Goal: Task Accomplishment & Management: Manage account settings

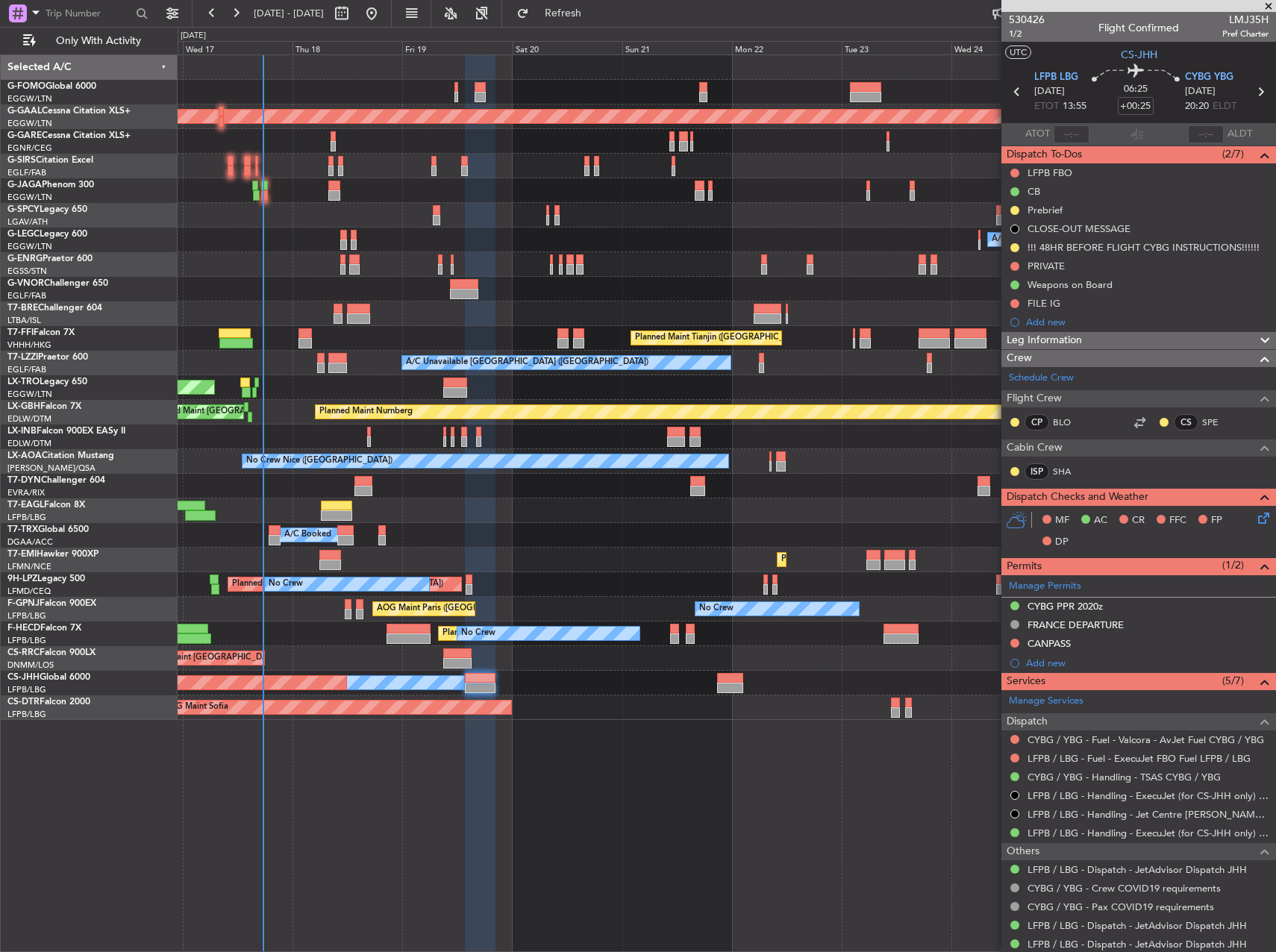
click at [429, 319] on div at bounding box center [726, 313] width 1098 height 24
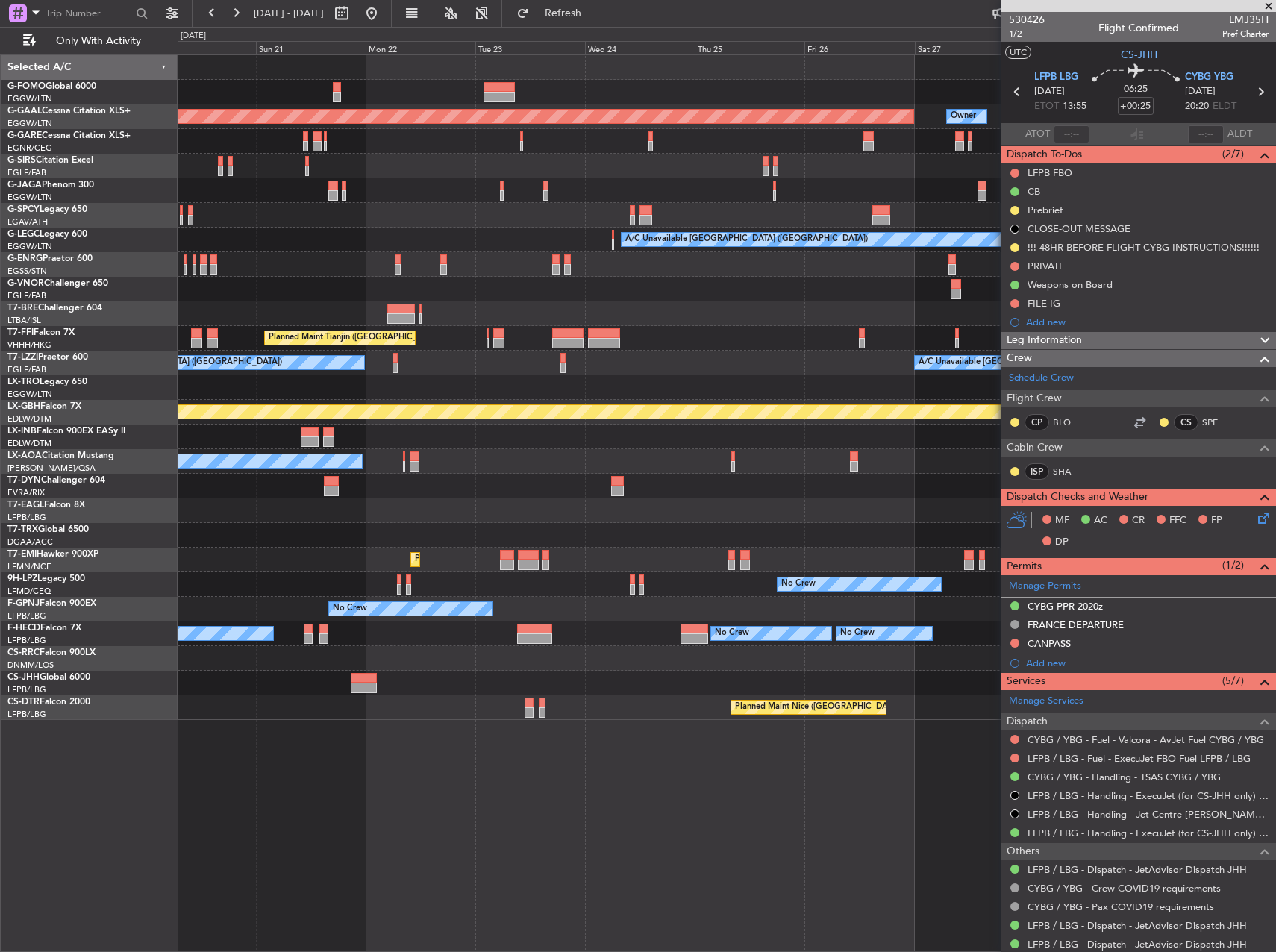
click at [270, 279] on div "Planned Maint Dusseldorf Owner A/C Unavailable [GEOGRAPHIC_DATA] ([GEOGRAPHIC_D…" at bounding box center [726, 387] width 1098 height 665
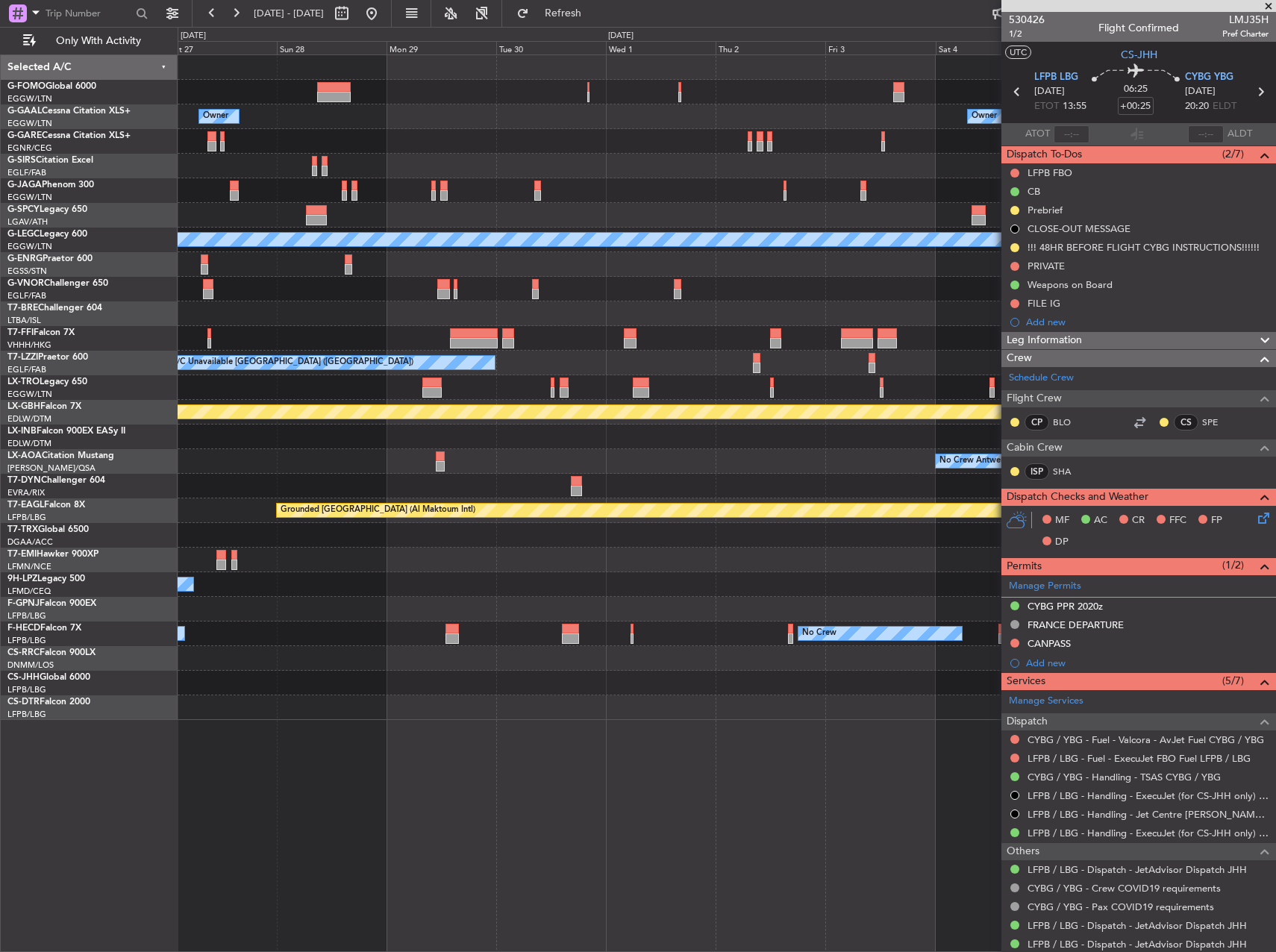
click at [328, 276] on div "Owner Owner Owner Planned [GEOGRAPHIC_DATA] A/C Unavailable [GEOGRAPHIC_DATA] (…" at bounding box center [726, 387] width 1098 height 665
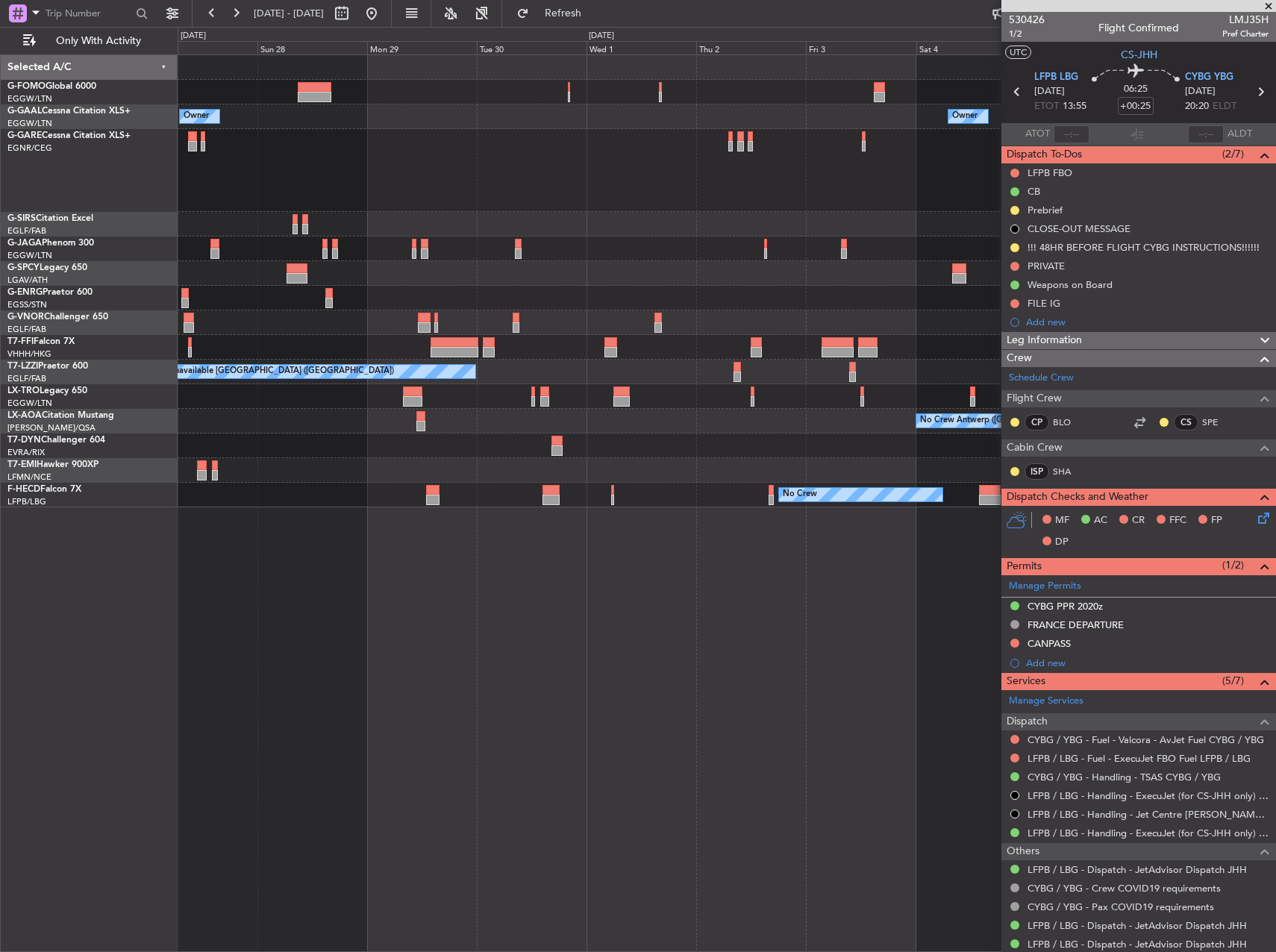
click at [0, 163] on html "[DATE] - [DATE] Refresh Quick Links Only With Activity Owner Owner Owner Planne…" at bounding box center [638, 476] width 1276 height 952
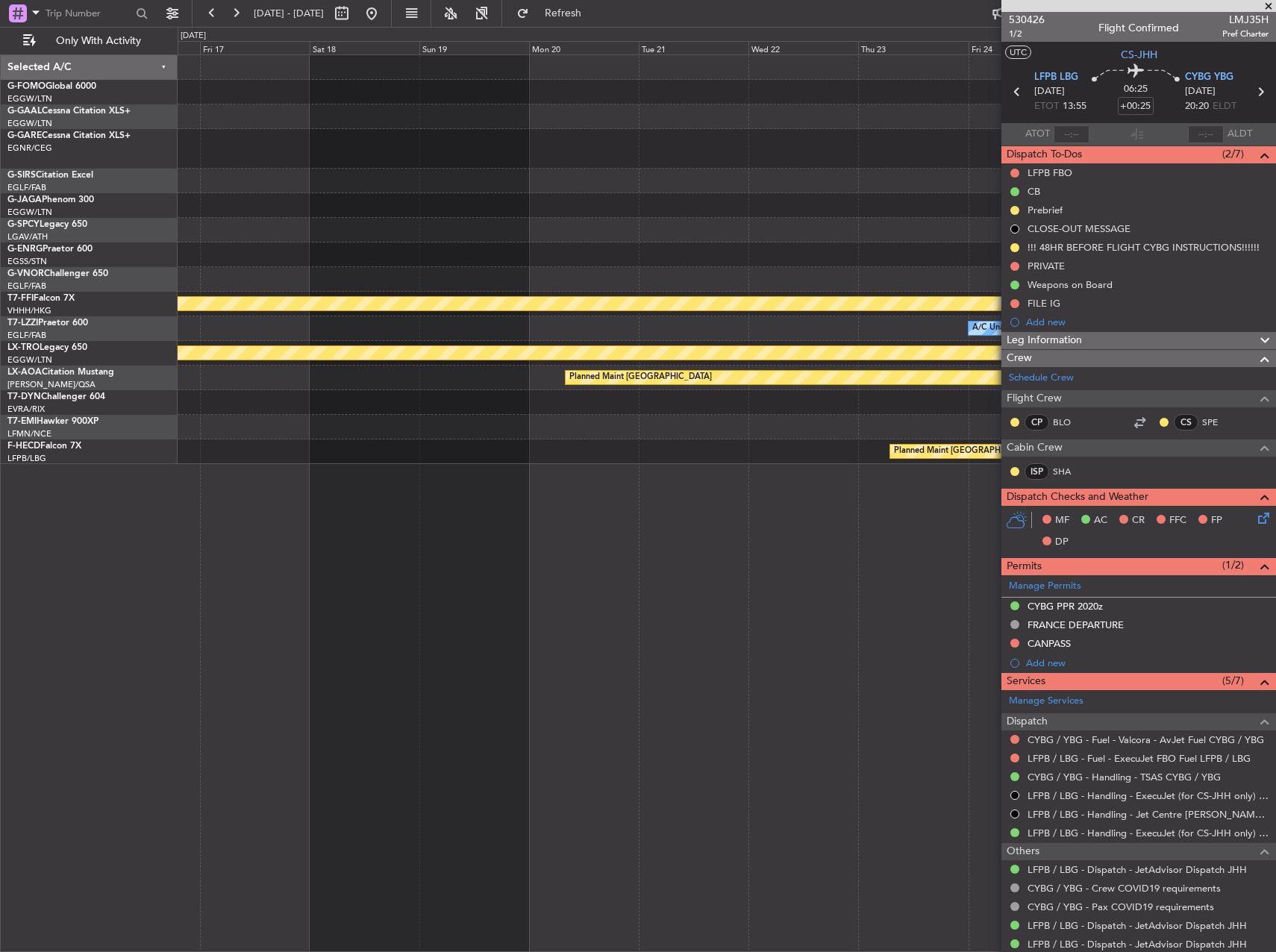
click at [76, 144] on div "Planned Maint Geneva (Cointrin) A/C Unavailable [GEOGRAPHIC_DATA] ([GEOGRAPHIC_…" at bounding box center [638, 490] width 1276 height 926
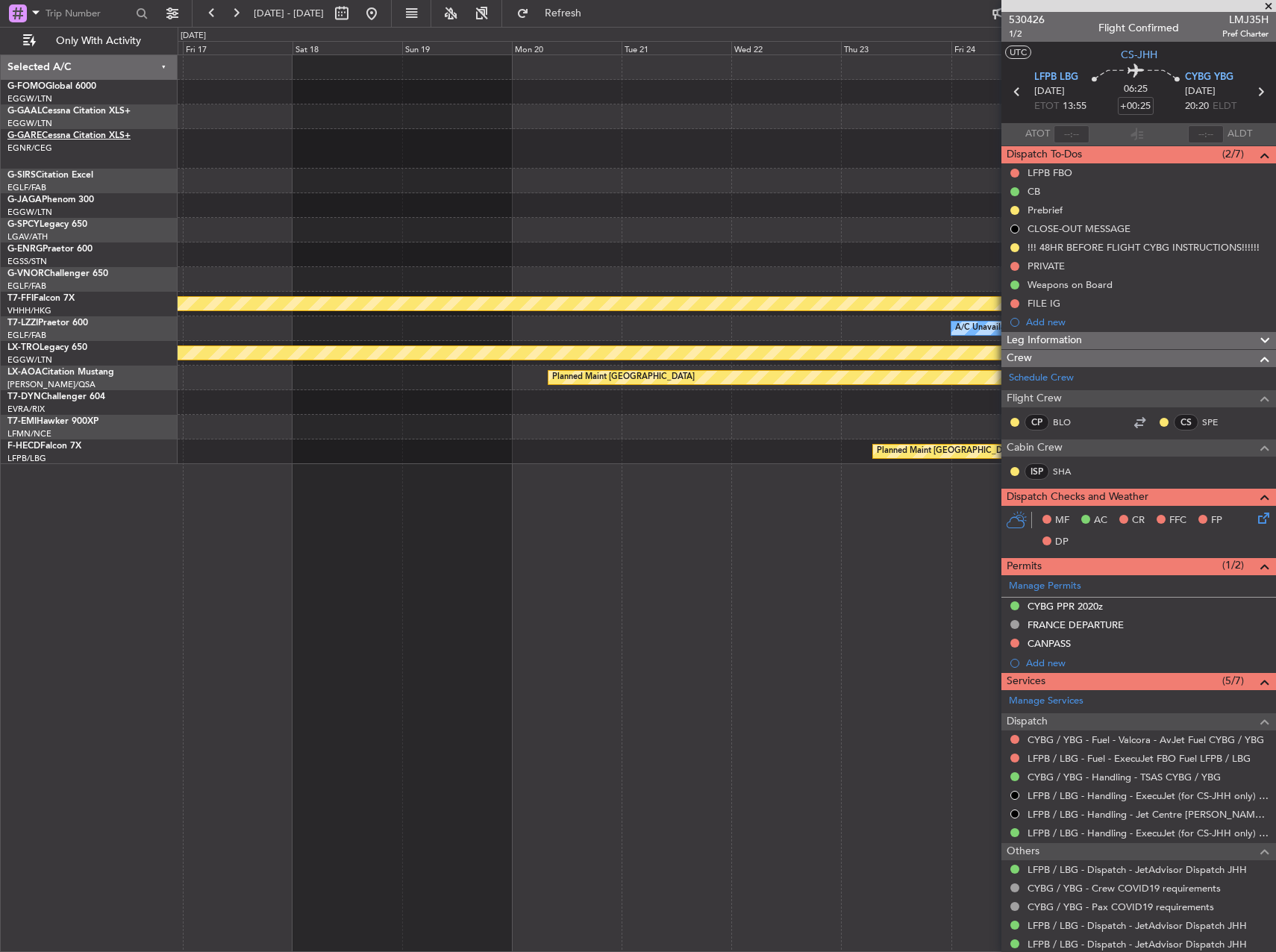
click at [70, 140] on div "Planned Maint Geneva (Cointrin) A/C Unavailable [GEOGRAPHIC_DATA] ([GEOGRAPHIC_…" at bounding box center [638, 490] width 1276 height 926
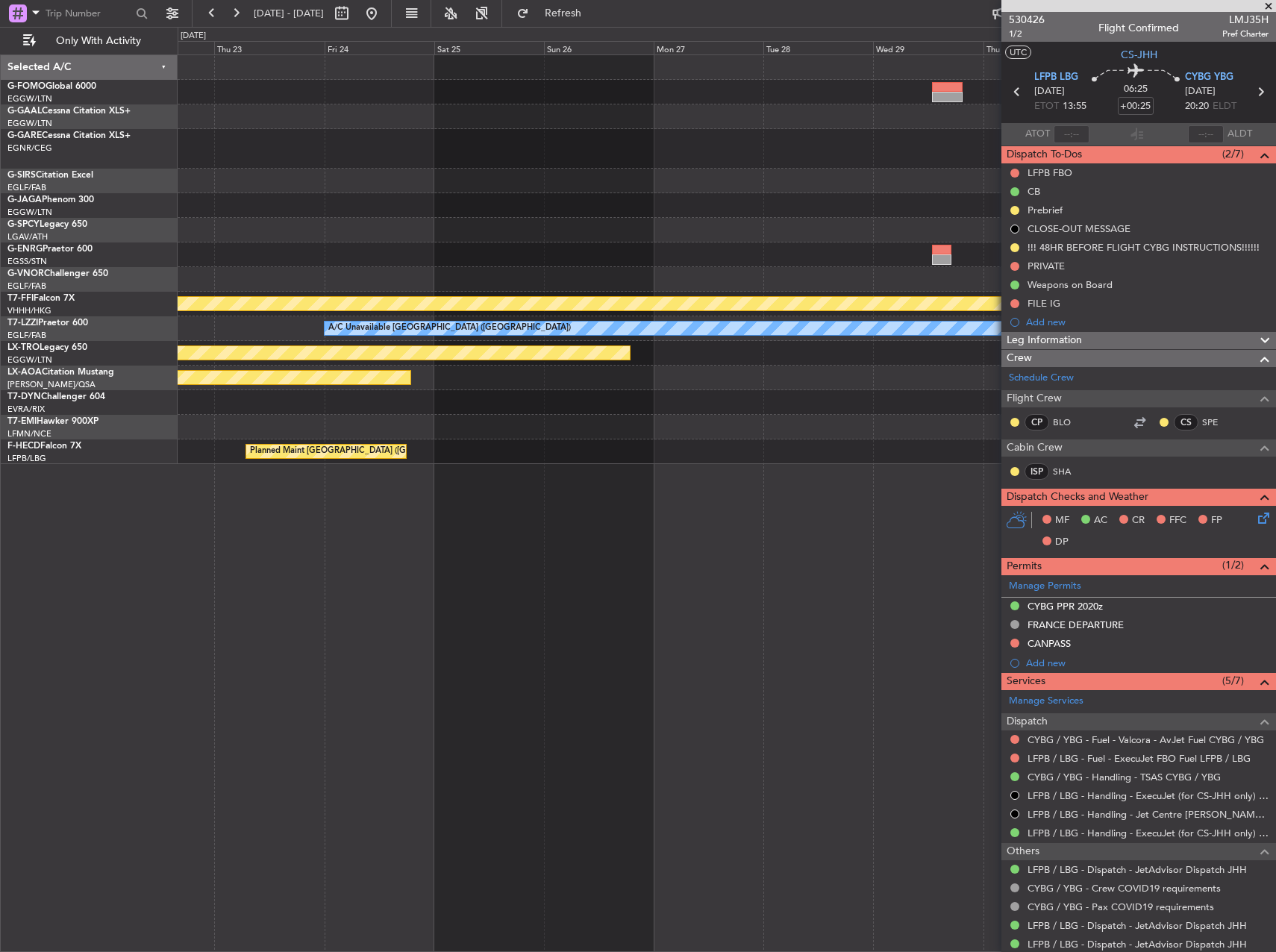
click at [126, 146] on div "Planned Maint Bournemouth Planned Maint [GEOGRAPHIC_DATA] Planned Maint Geneva …" at bounding box center [638, 490] width 1276 height 926
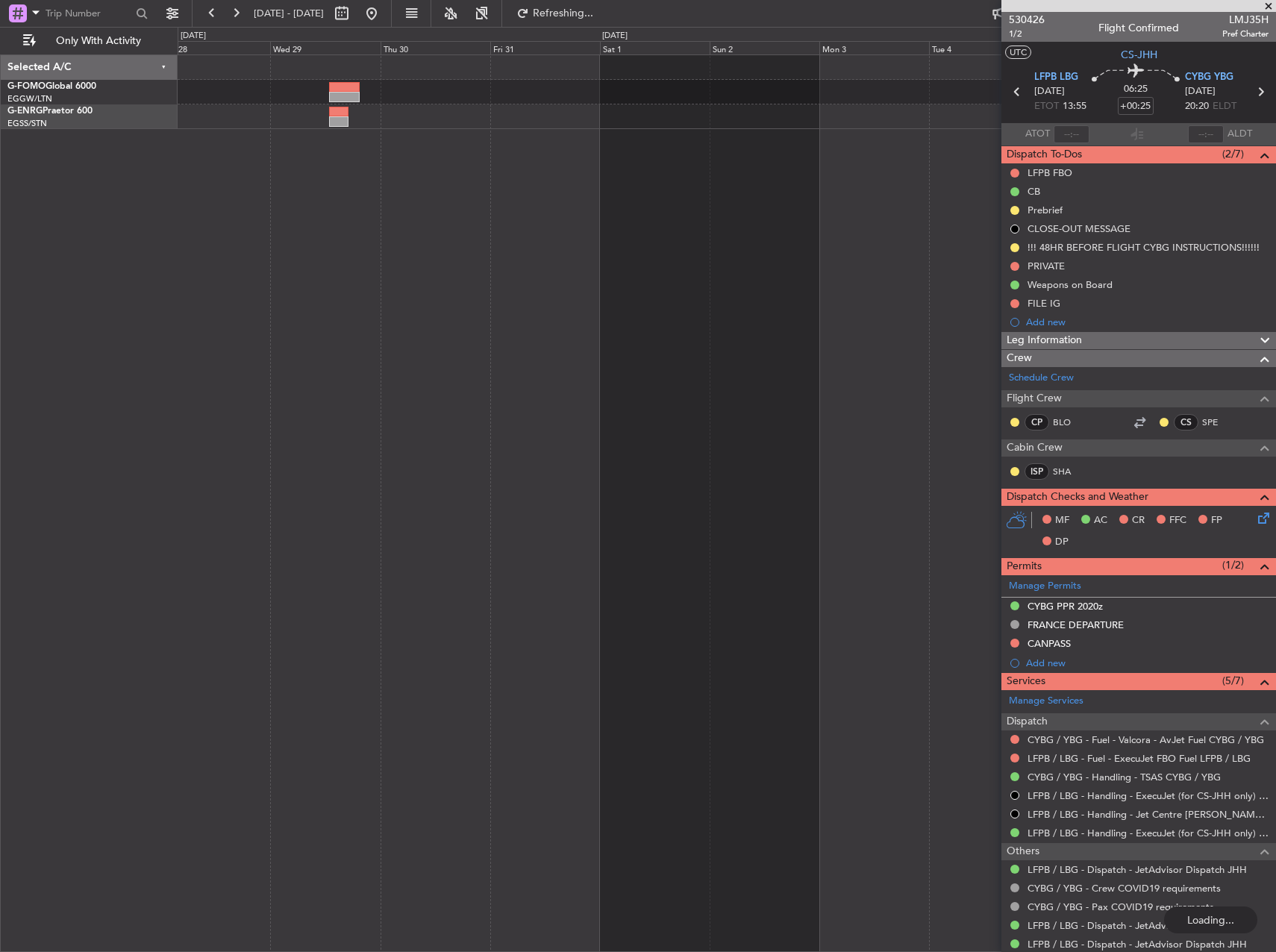
click at [0, 207] on html "[DATE] - [DATE] Refreshing... Quick Links Only With Activity Selected A/C G-FOM…" at bounding box center [638, 476] width 1276 height 952
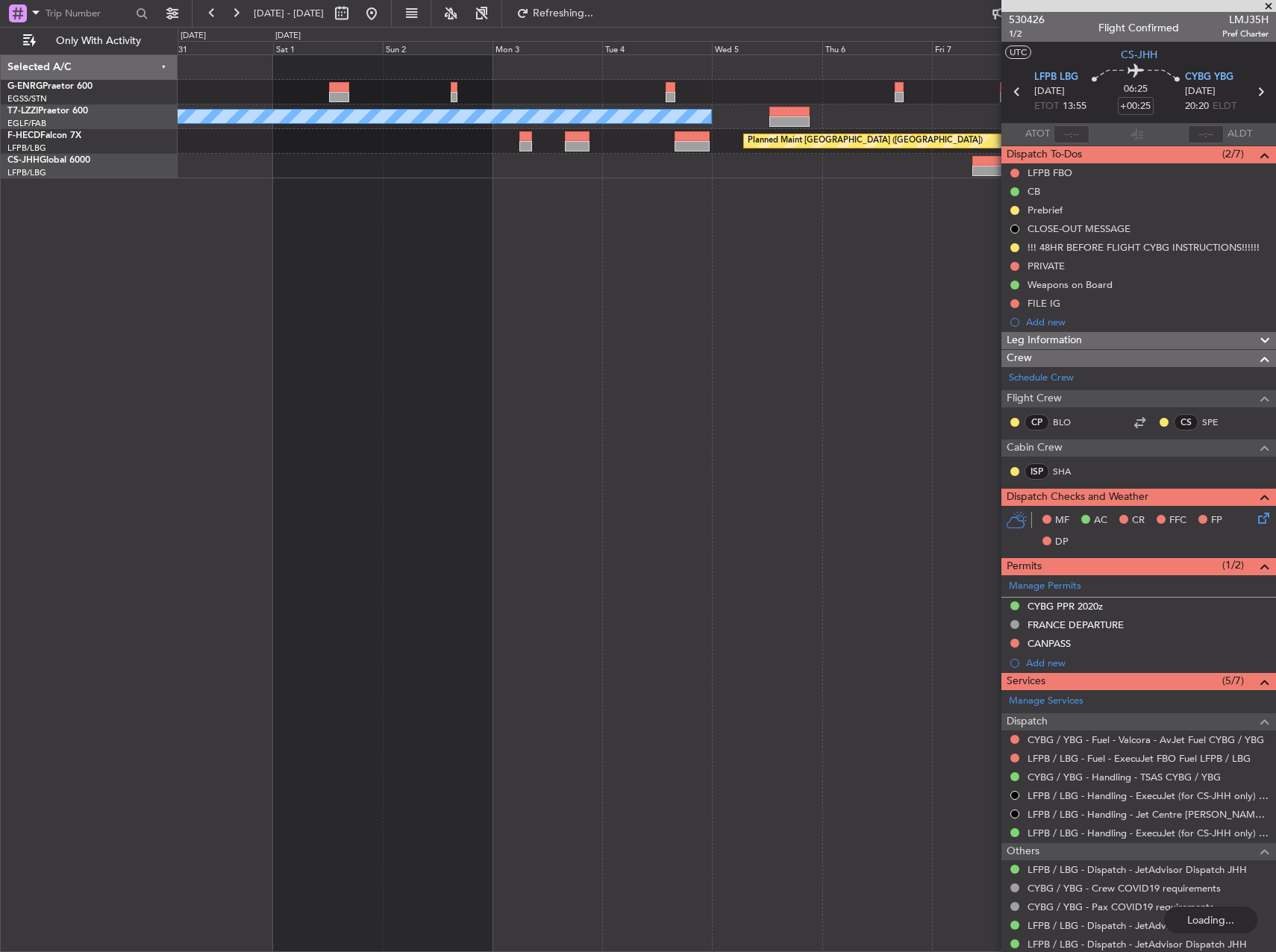
click at [825, 276] on div "A/C Unavailable [GEOGRAPHIC_DATA] ([GEOGRAPHIC_DATA]) Planned Maint [GEOGRAPHIC…" at bounding box center [726, 503] width 1099 height 898
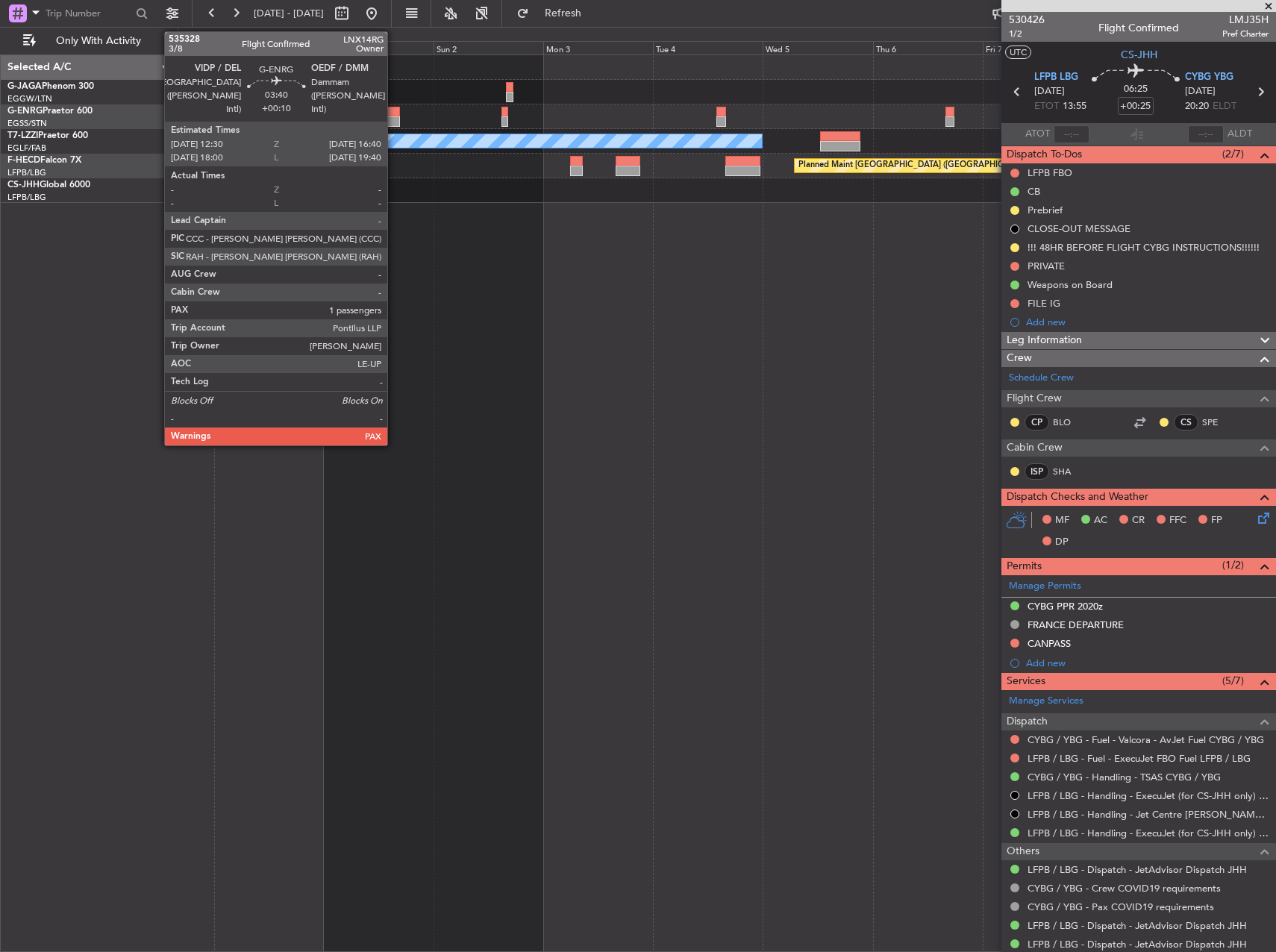
click at [394, 113] on div at bounding box center [389, 112] width 19 height 11
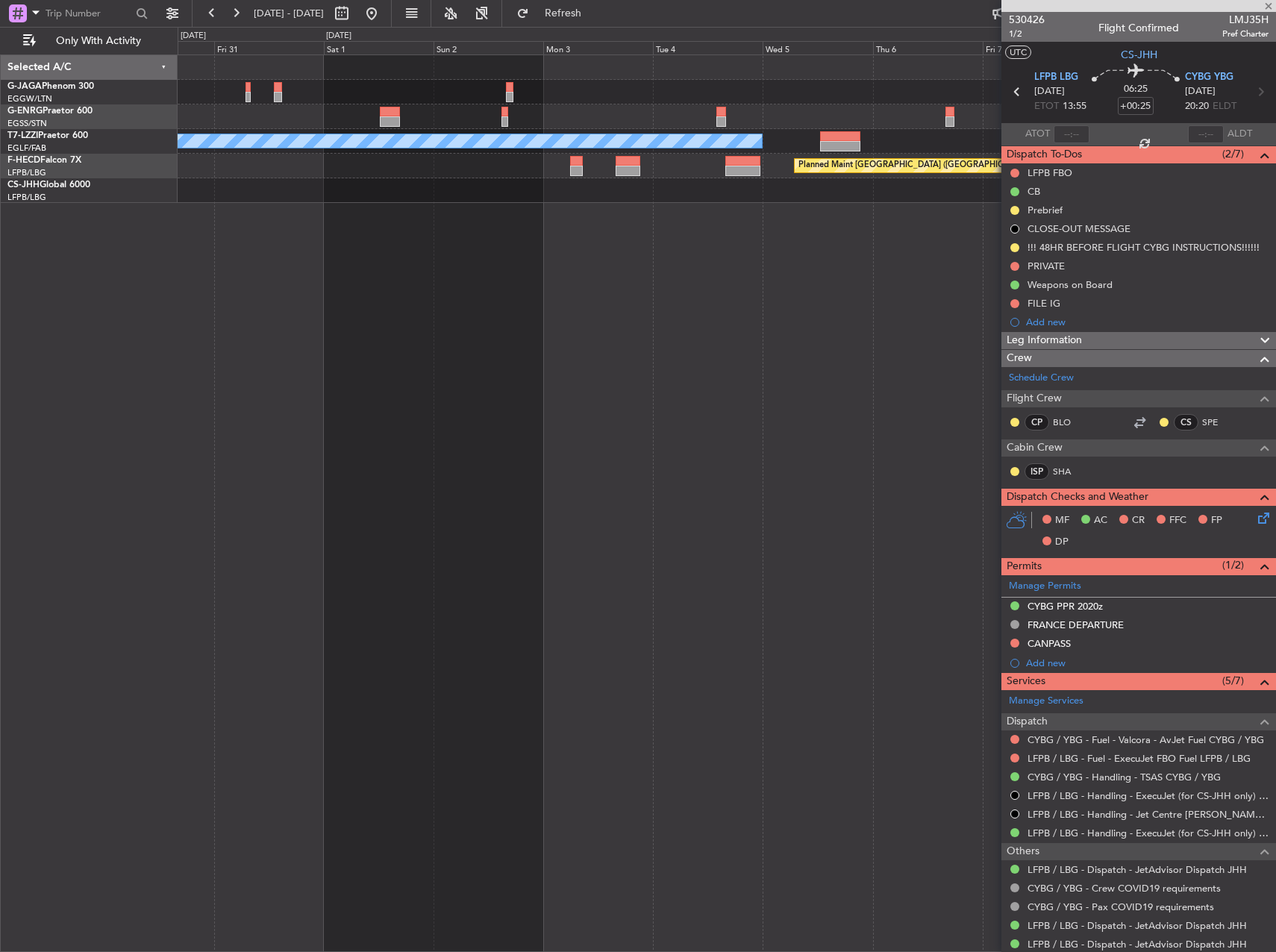
type input "+00:10"
type input "5"
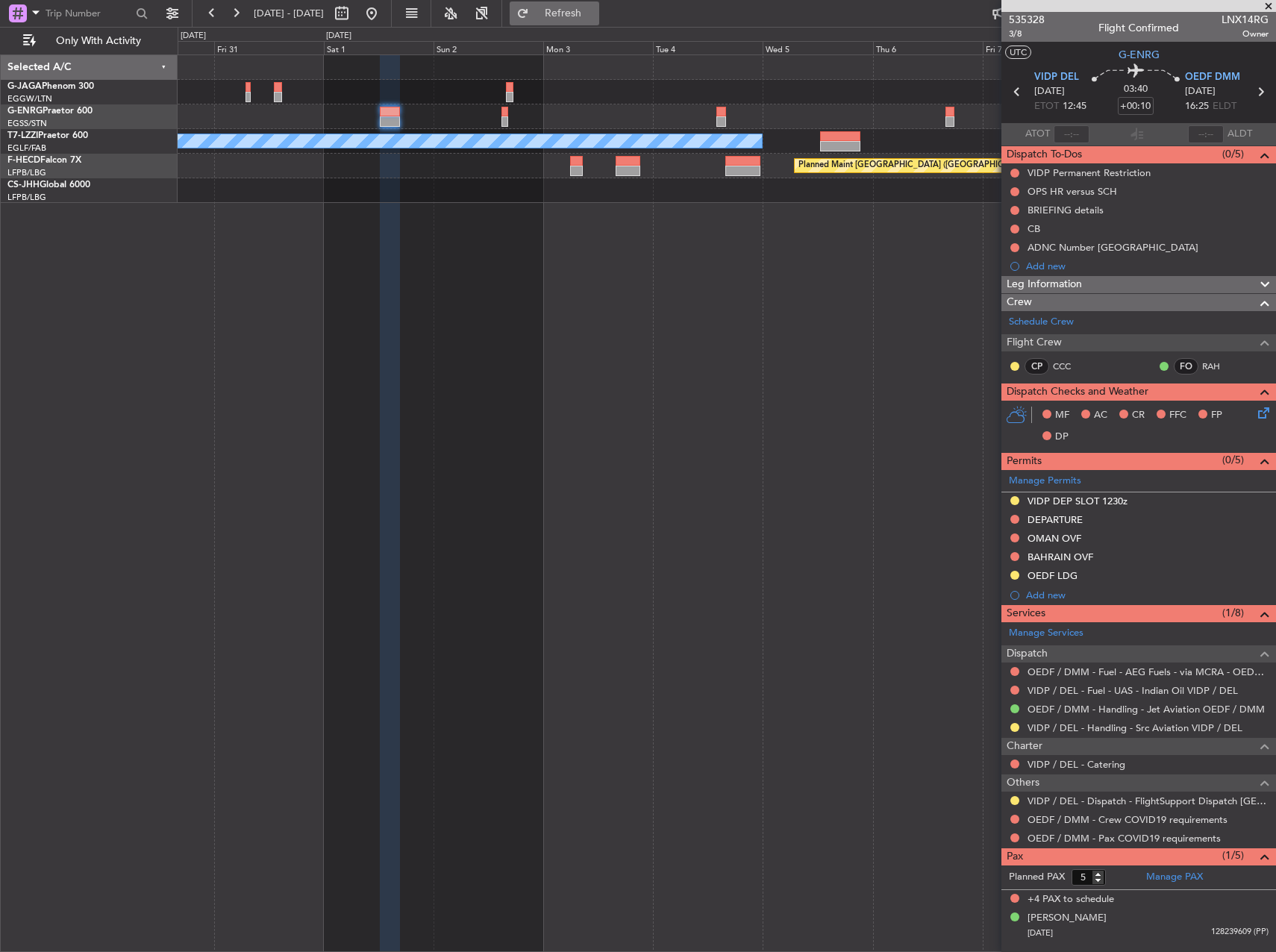
click at [595, 18] on span "Refresh" at bounding box center [563, 14] width 62 height 11
click at [1063, 366] on link "CCC" at bounding box center [1070, 366] width 33 height 14
click at [917, 215] on div "A/C Unavailable [GEOGRAPHIC_DATA] ([GEOGRAPHIC_DATA]) Planned Maint [GEOGRAPHIC…" at bounding box center [726, 503] width 1099 height 898
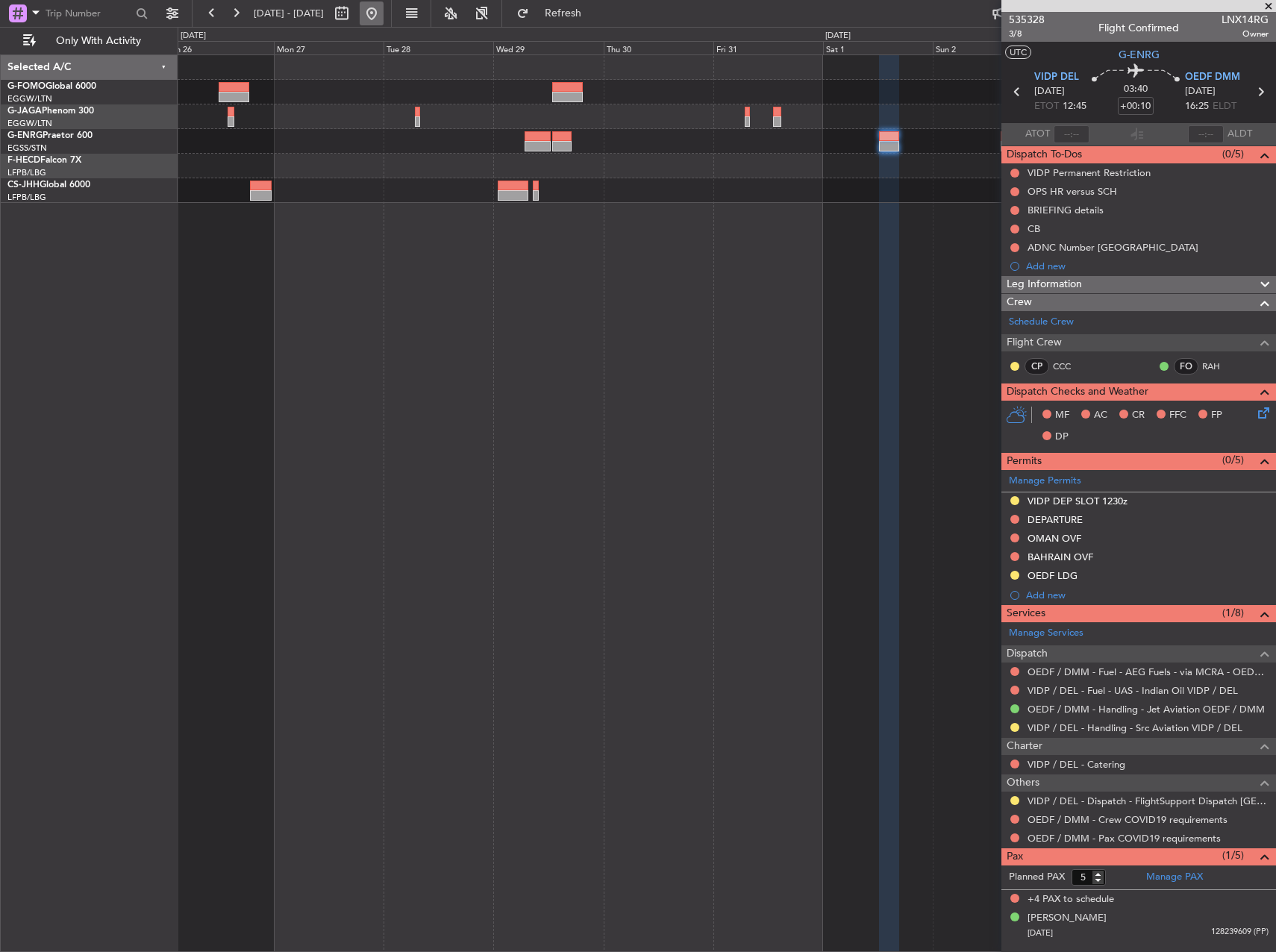
click at [383, 23] on button at bounding box center [372, 14] width 24 height 24
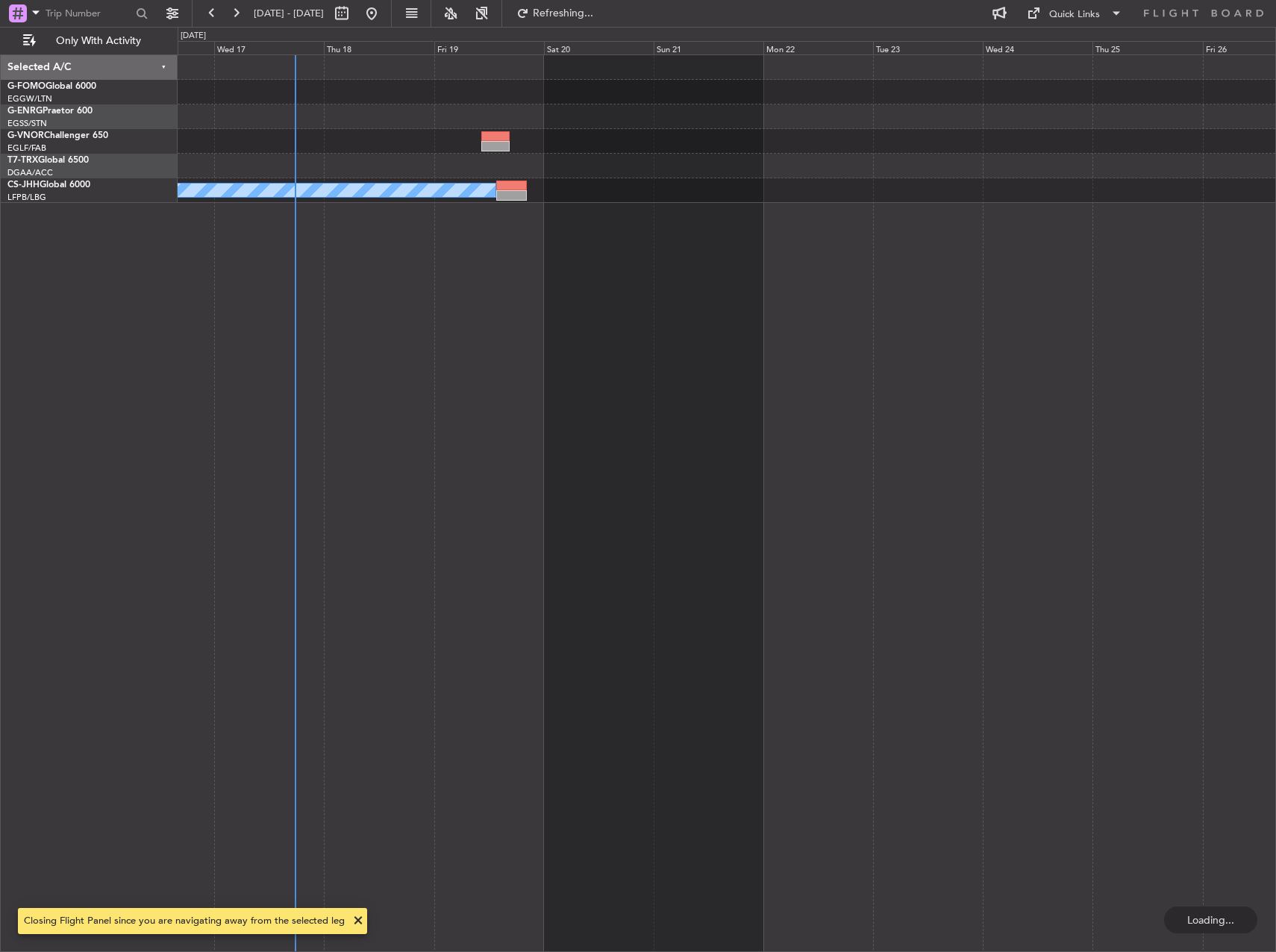
click at [471, 320] on div "Owner" at bounding box center [726, 503] width 1099 height 898
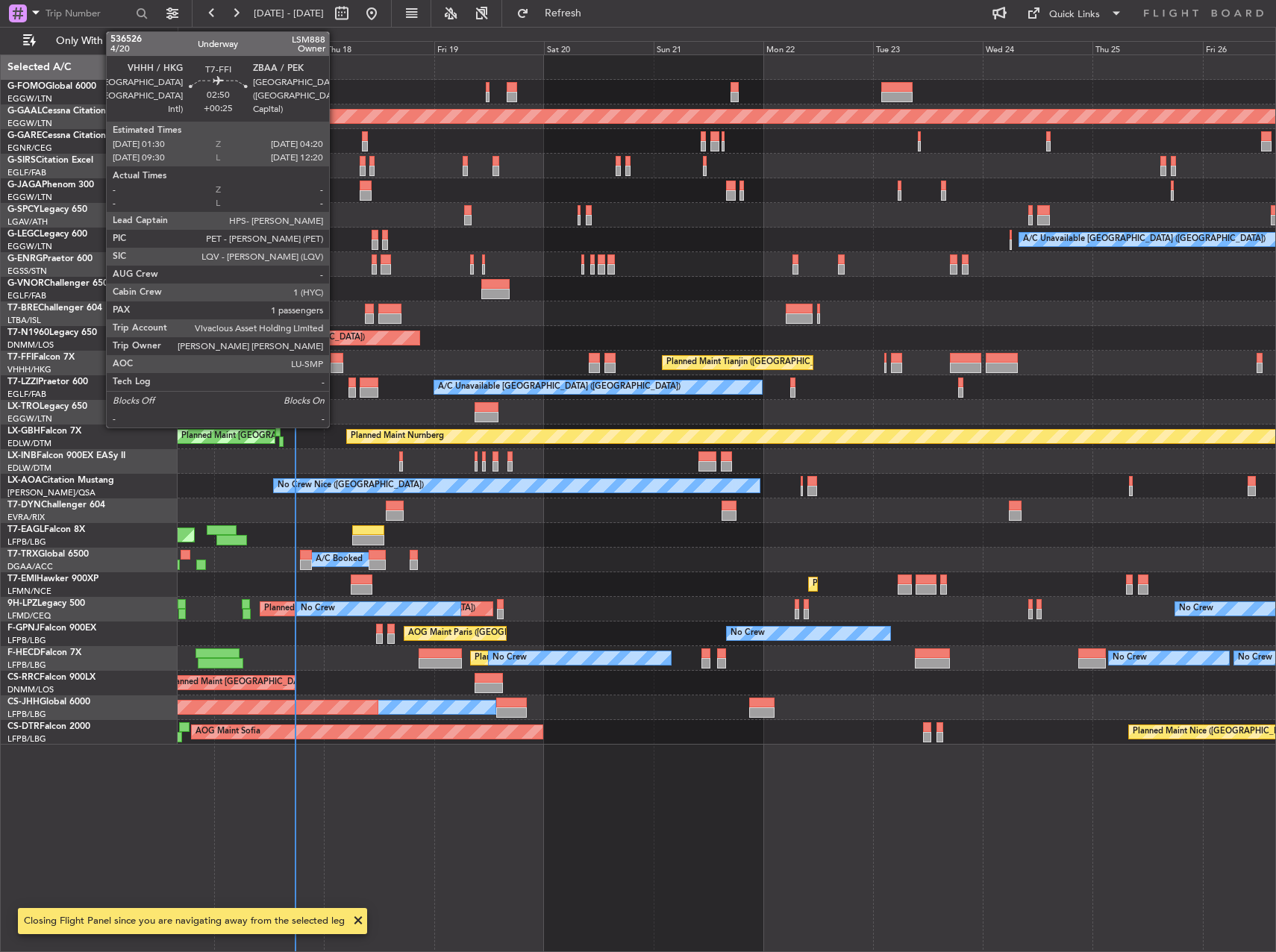
click at [336, 359] on div at bounding box center [337, 358] width 14 height 11
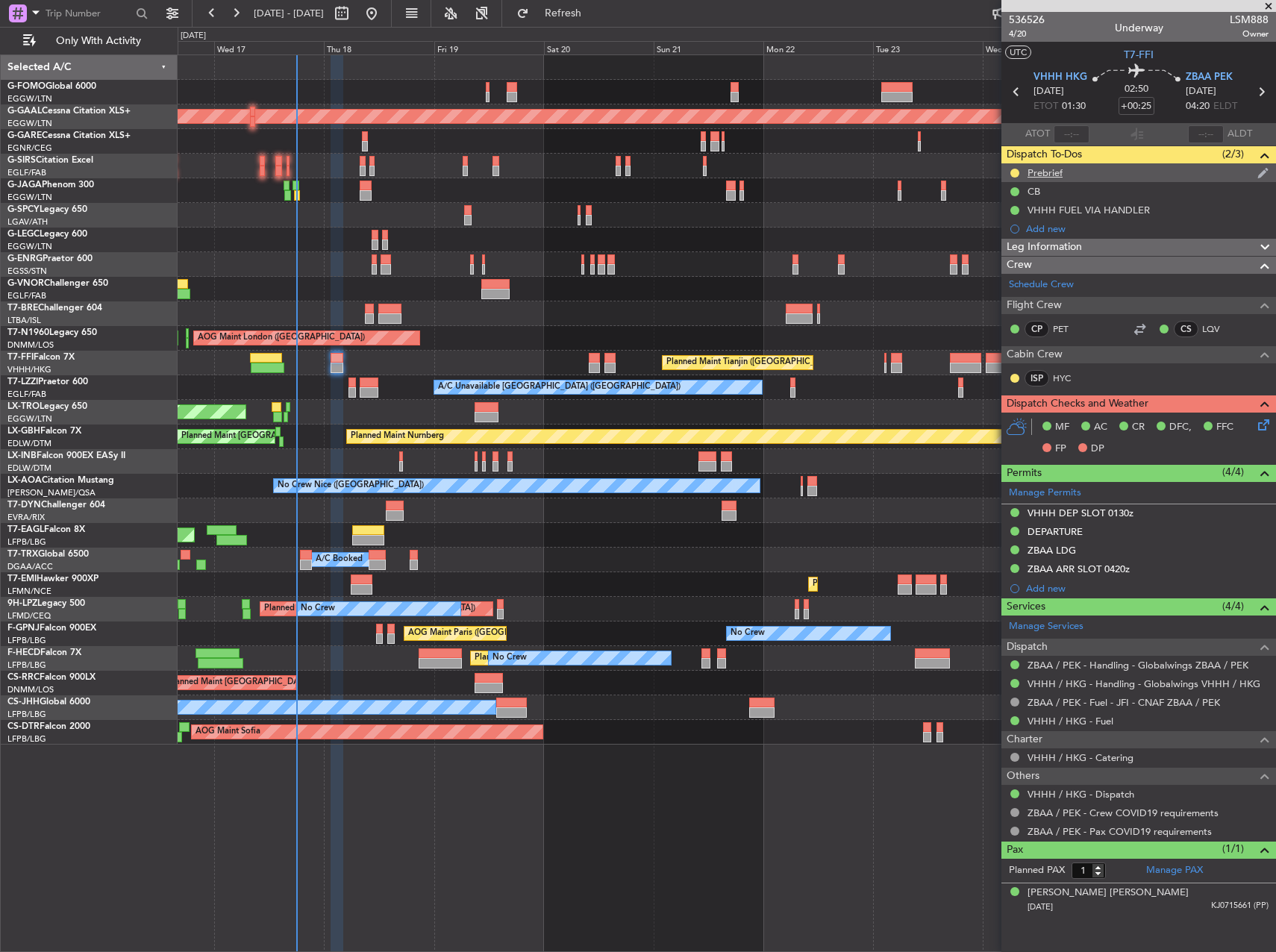
click at [1011, 168] on div at bounding box center [1015, 173] width 12 height 12
click at [1015, 170] on button at bounding box center [1016, 174] width 9 height 9
click at [1001, 260] on span "Cancelled" at bounding box center [1017, 261] width 43 height 15
click at [1069, 247] on span "Leg Information" at bounding box center [1044, 247] width 75 height 17
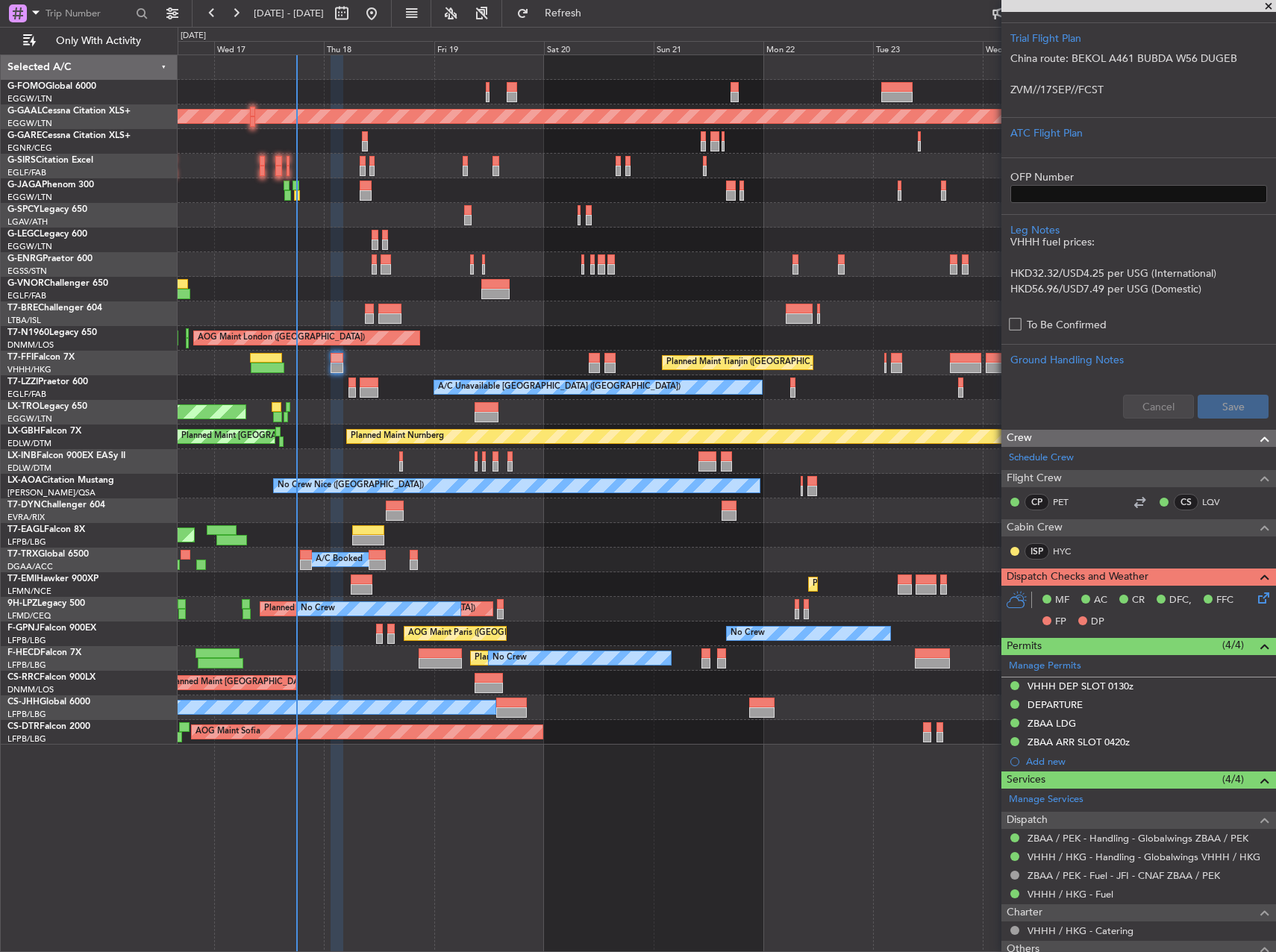
scroll to position [435, 0]
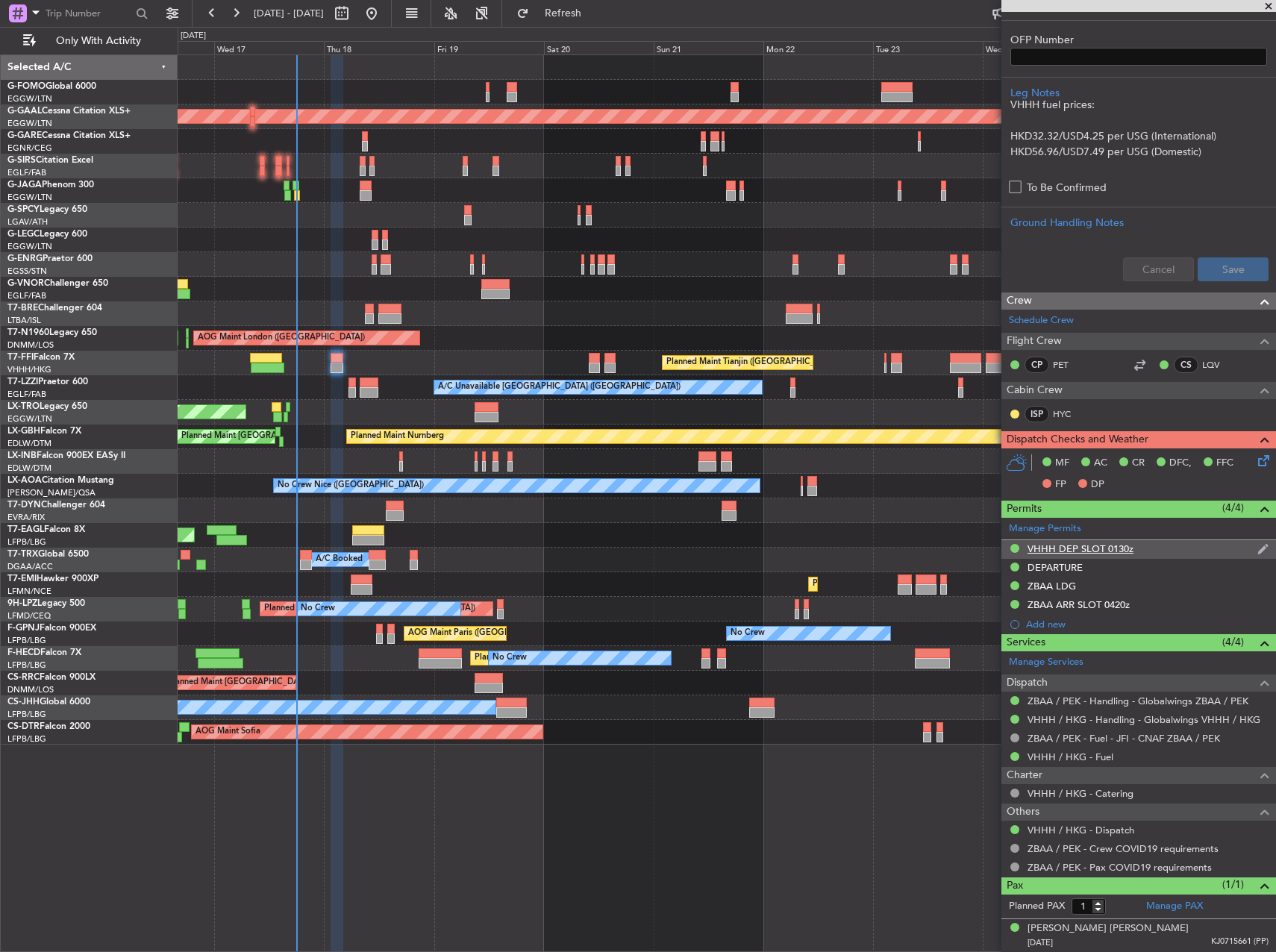
click at [1117, 551] on div "VHHH DEP SLOT 0130z" at bounding box center [1081, 549] width 106 height 13
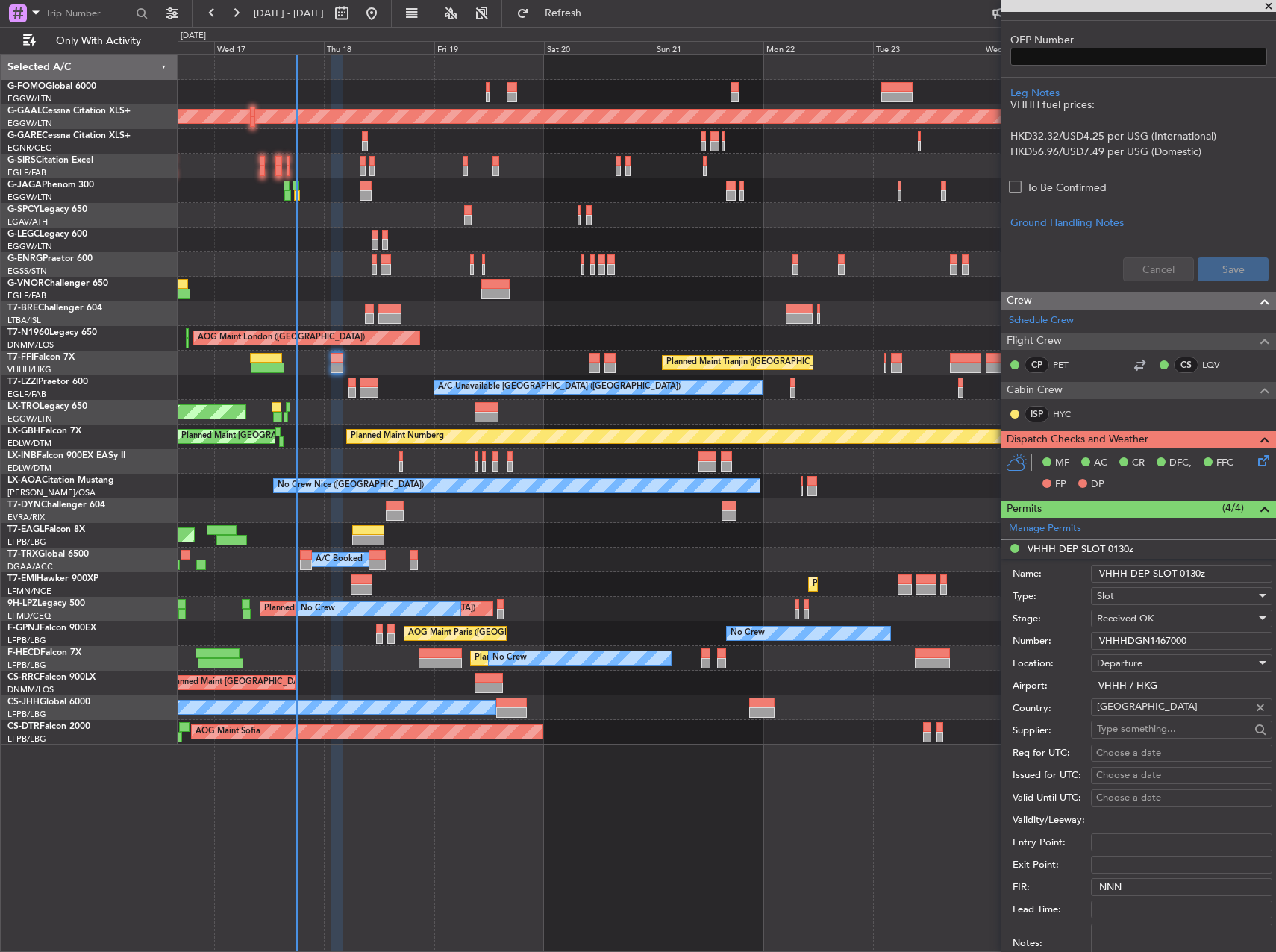
click at [1135, 641] on input "VHHHDGN1467000" at bounding box center [1182, 641] width 182 height 18
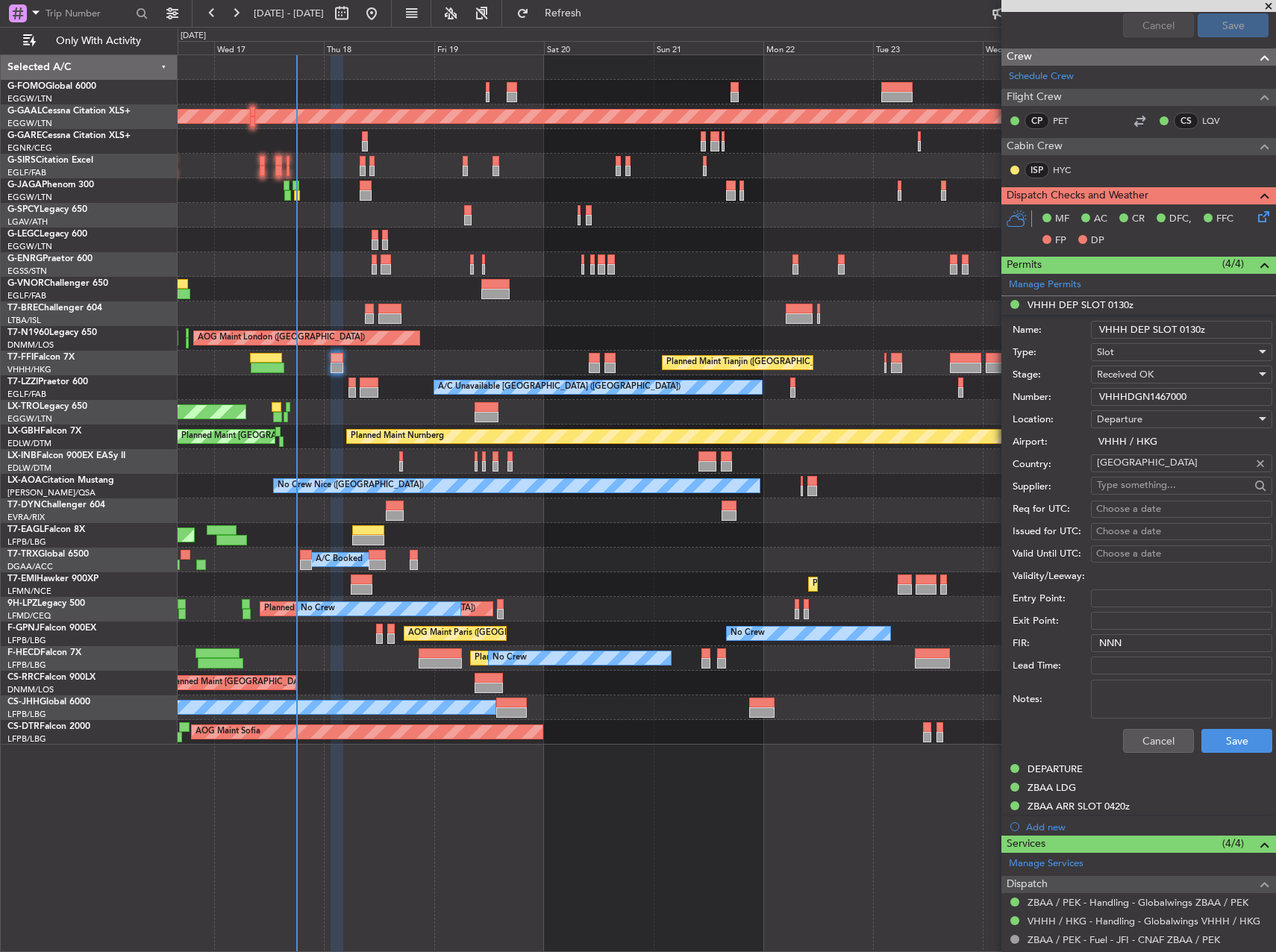
scroll to position [733, 0]
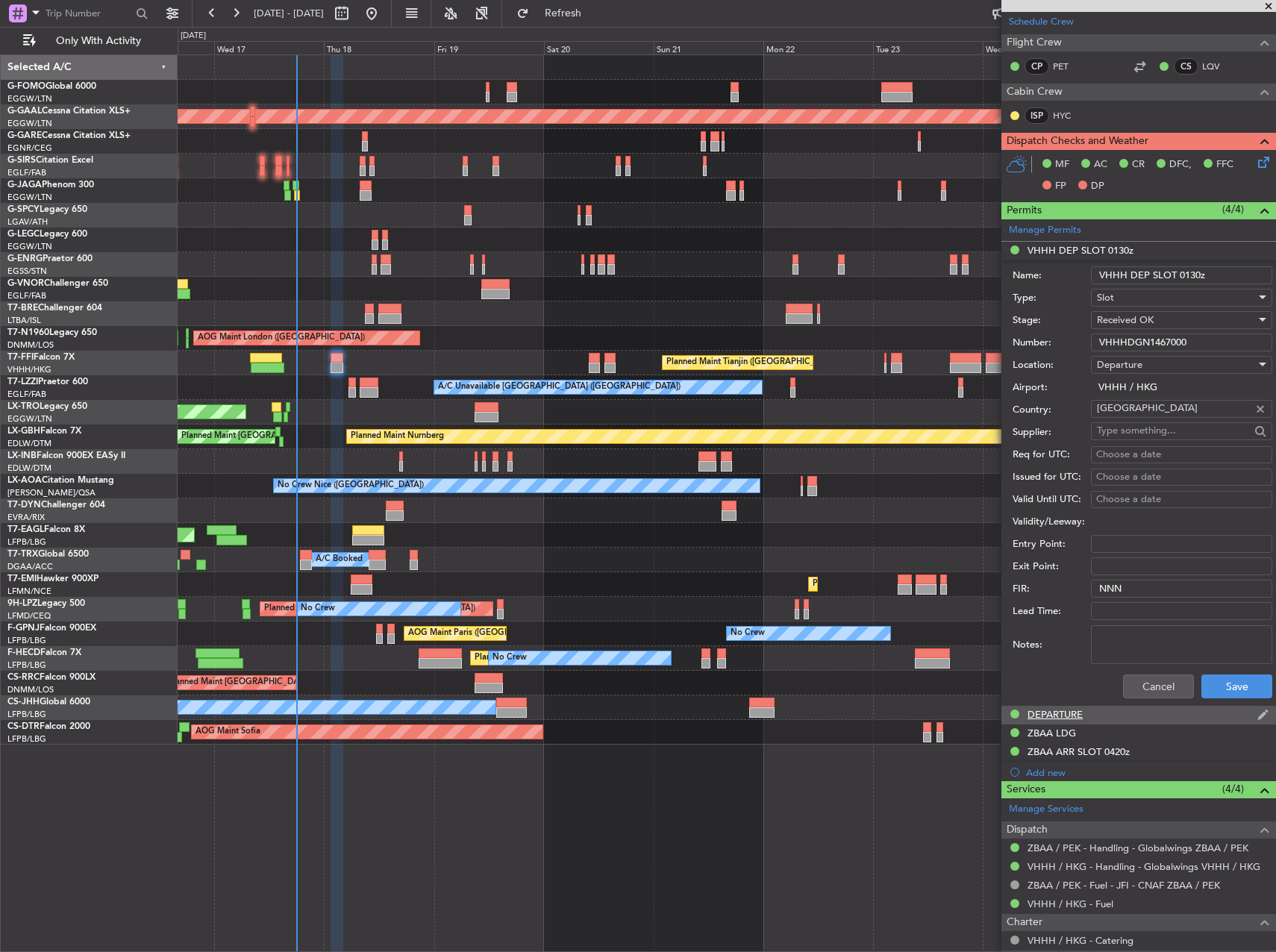
click at [1062, 711] on div "DEPARTURE" at bounding box center [1055, 714] width 55 height 13
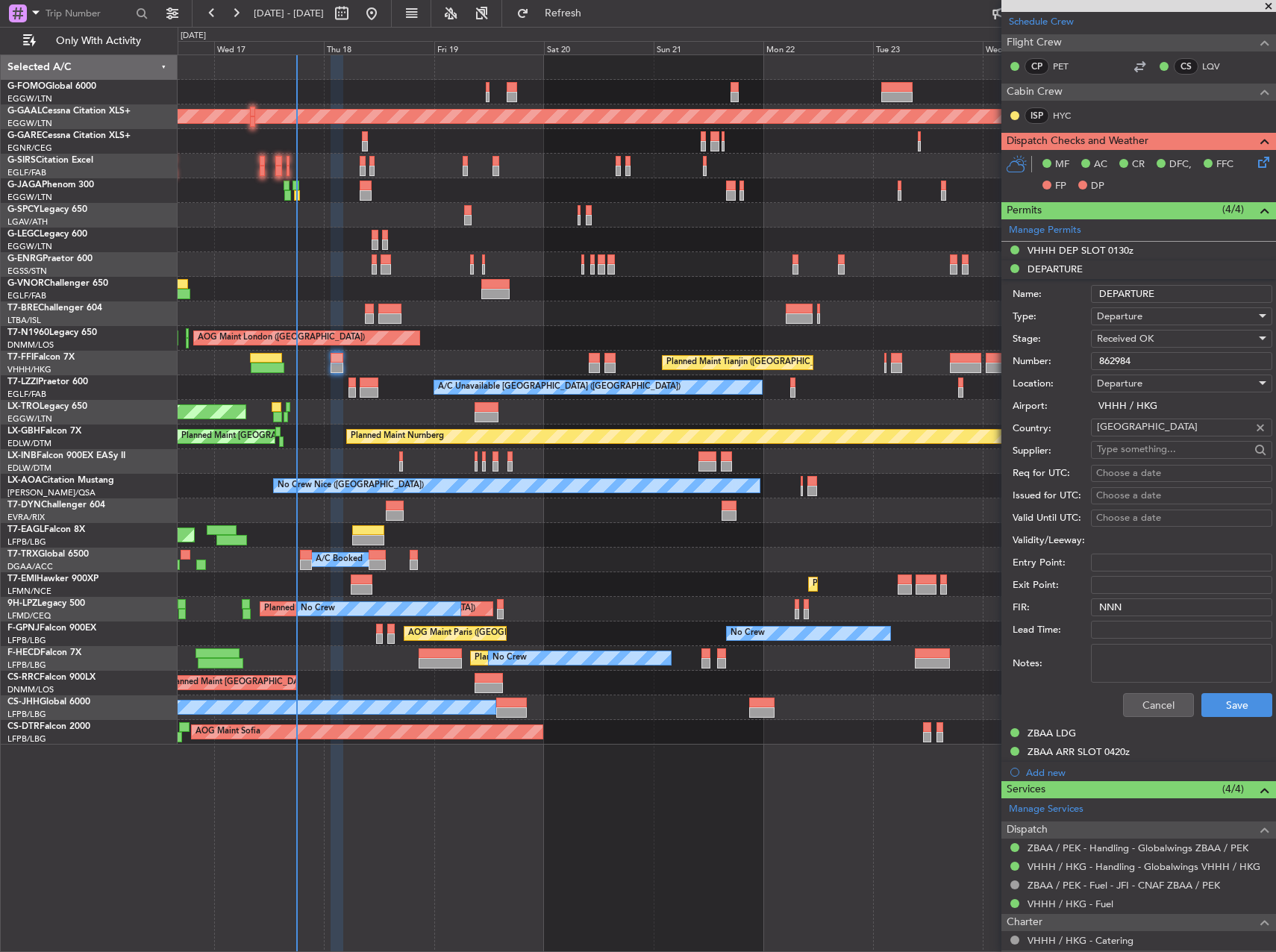
click at [1152, 358] on input "862984" at bounding box center [1182, 362] width 182 height 18
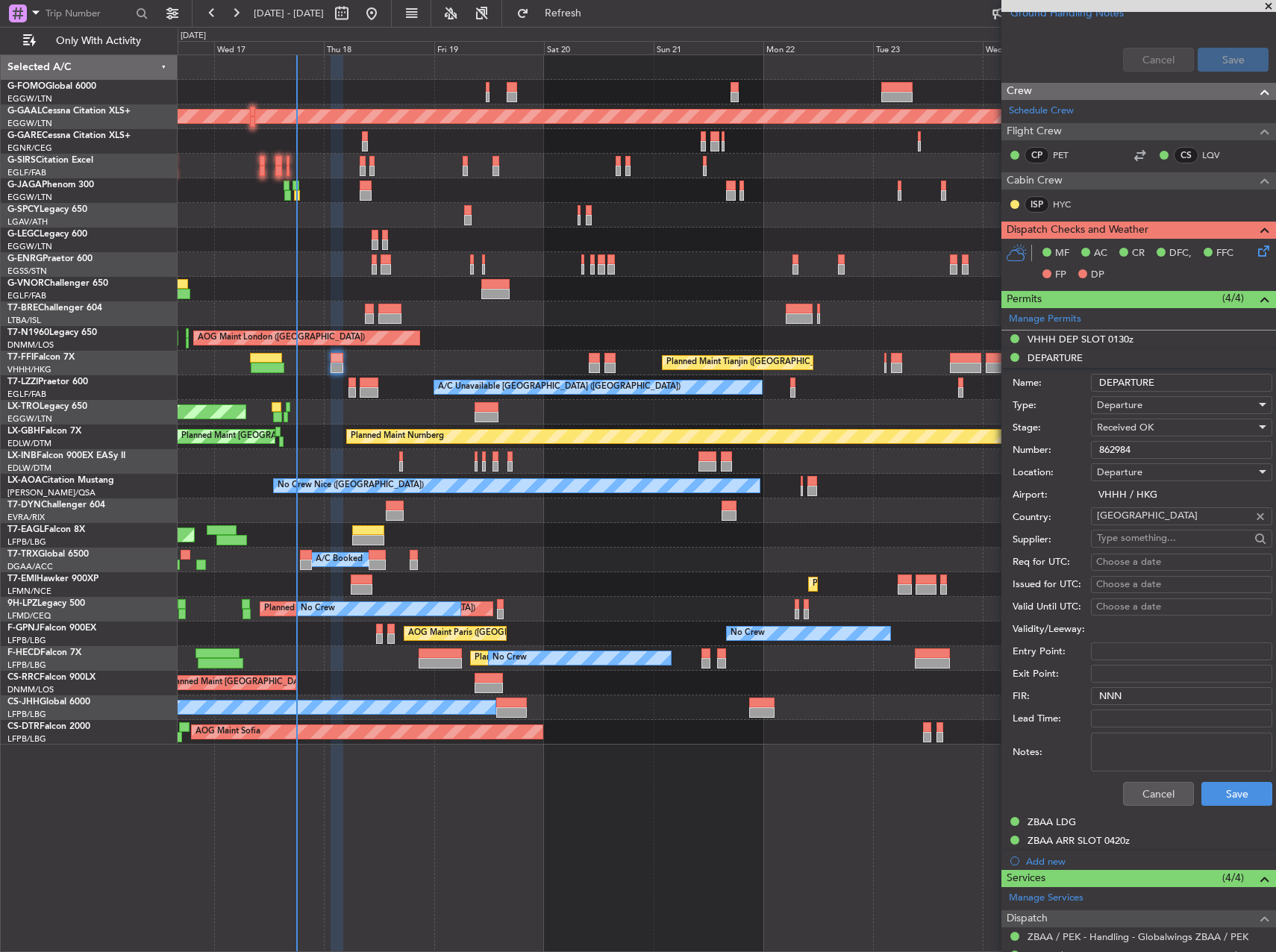
scroll to position [821, 0]
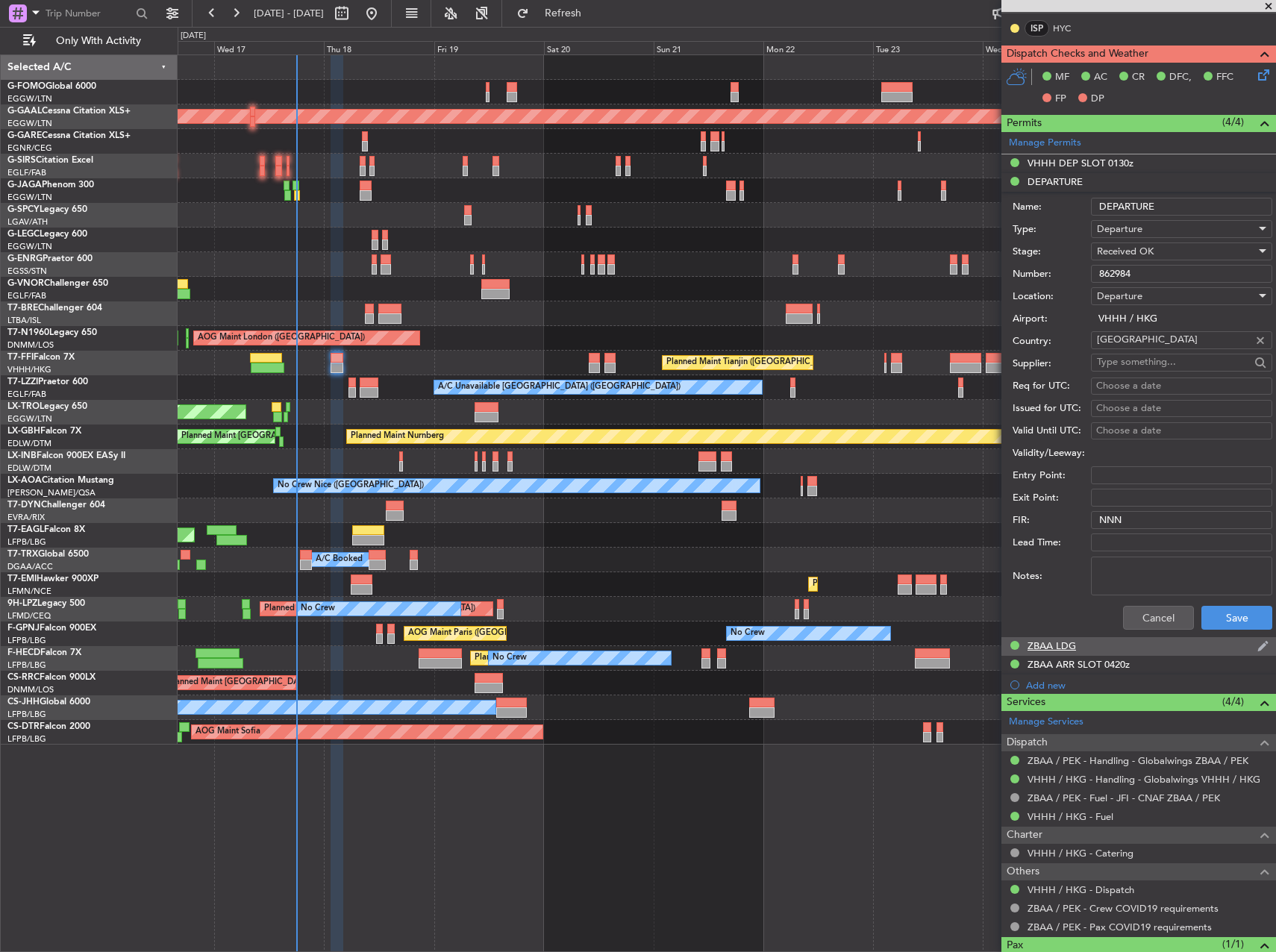
click at [1075, 643] on div "ZBAA LDG" at bounding box center [1053, 646] width 49 height 13
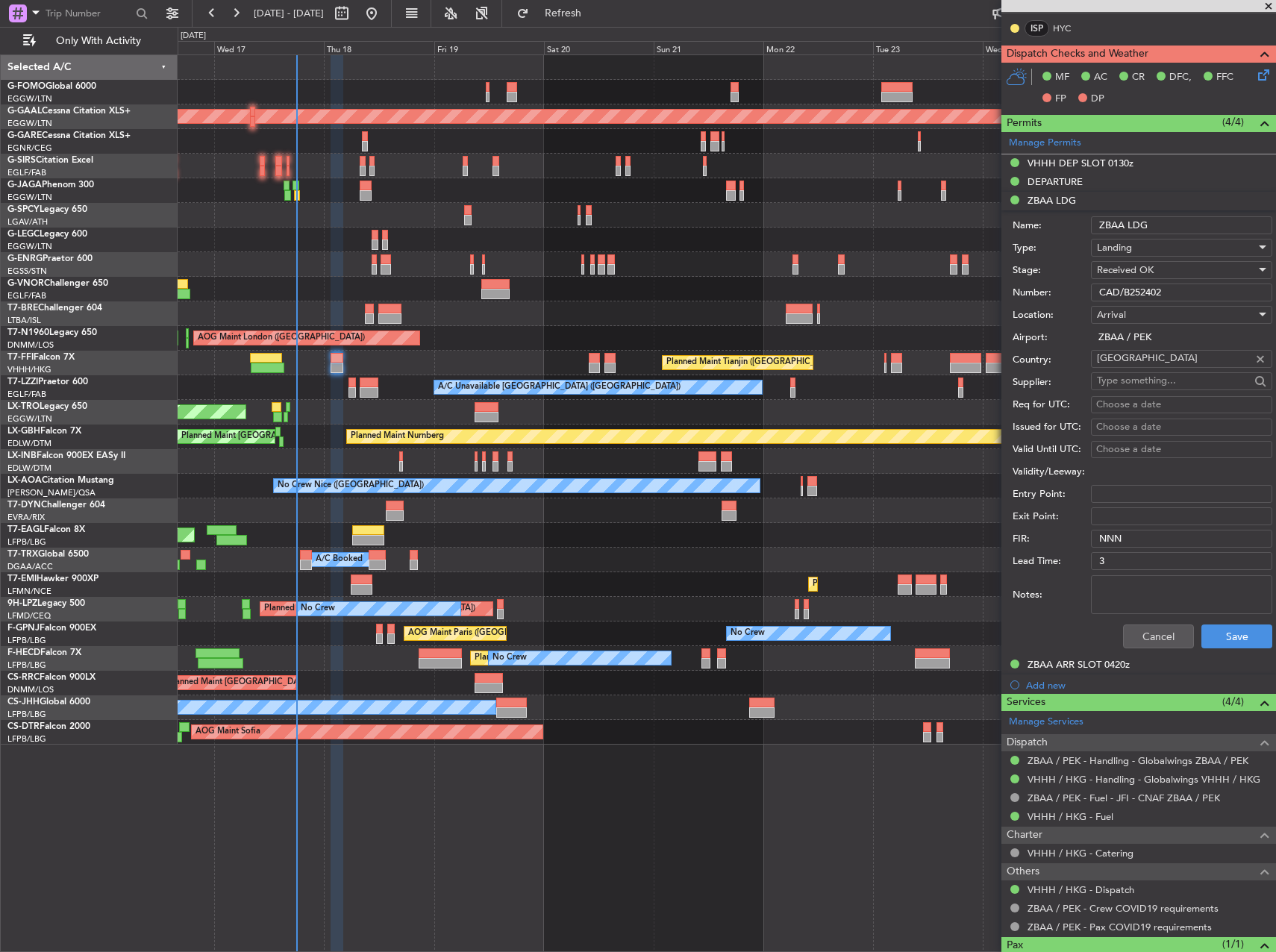
click at [1139, 297] on input "CAD/B252402" at bounding box center [1182, 293] width 182 height 18
click at [1053, 665] on div "ZBAA ARR SLOT 0420z" at bounding box center [1079, 665] width 102 height 13
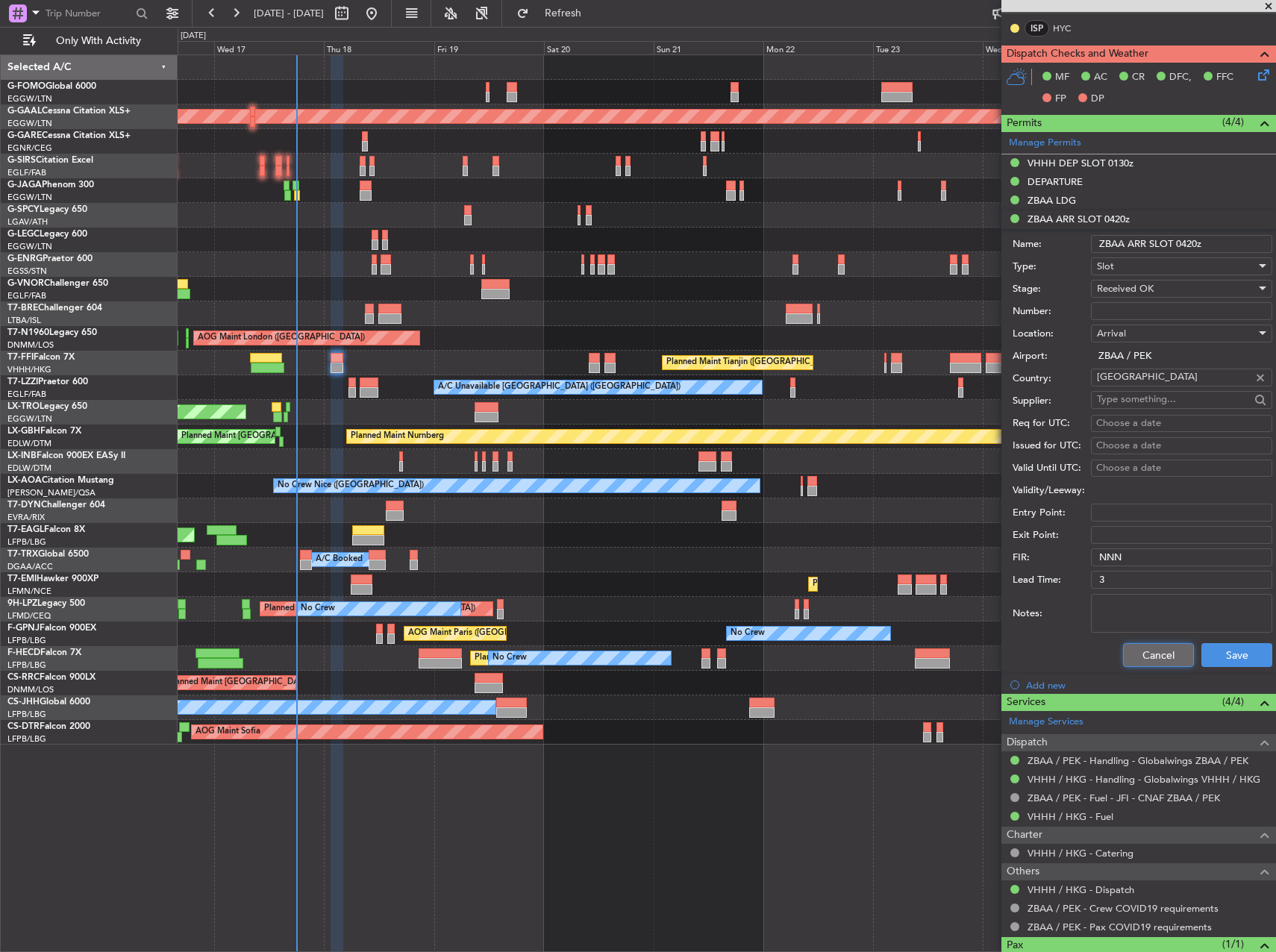
click at [1162, 655] on button "Cancel" at bounding box center [1158, 655] width 71 height 24
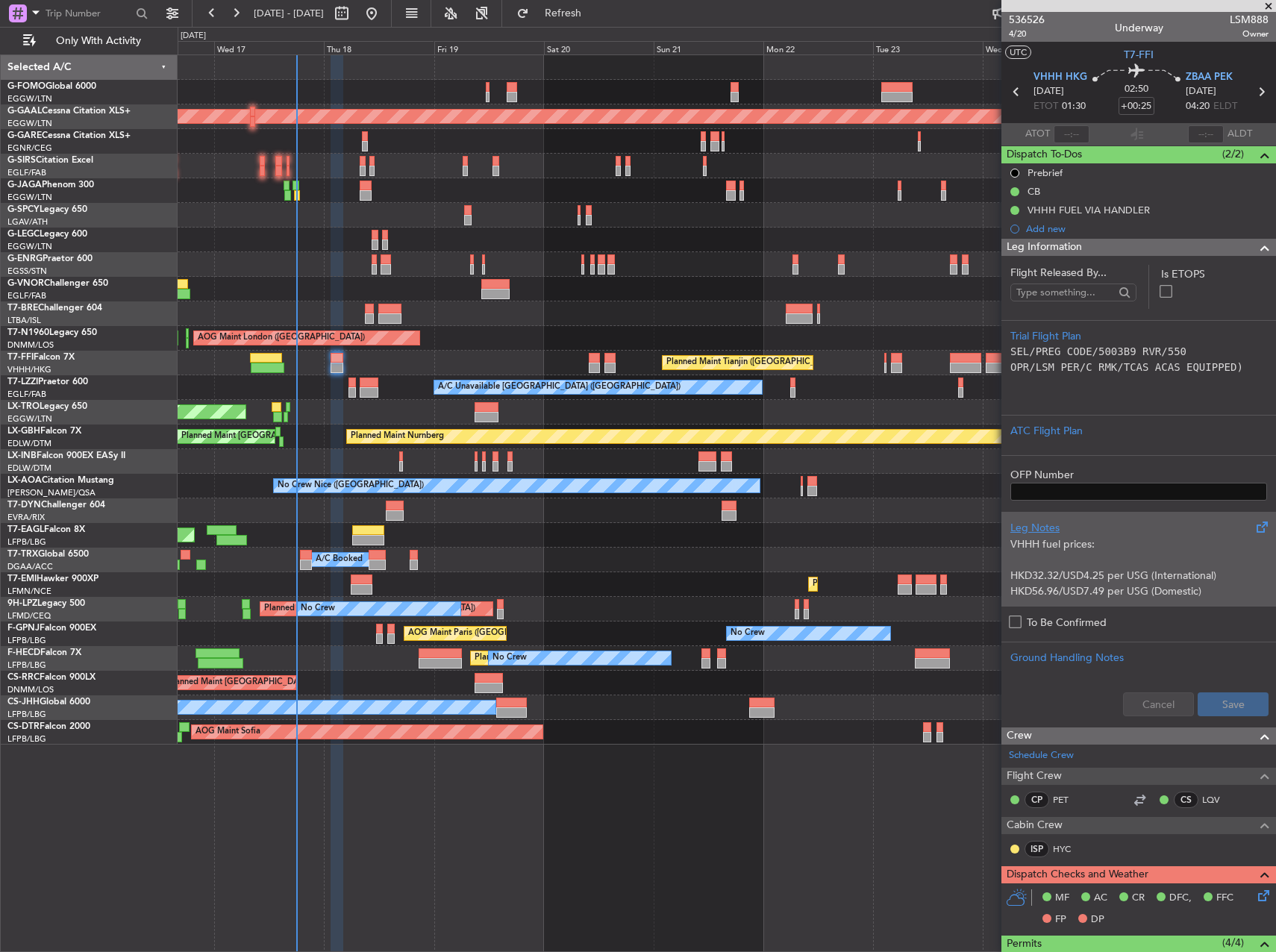
scroll to position [0, 0]
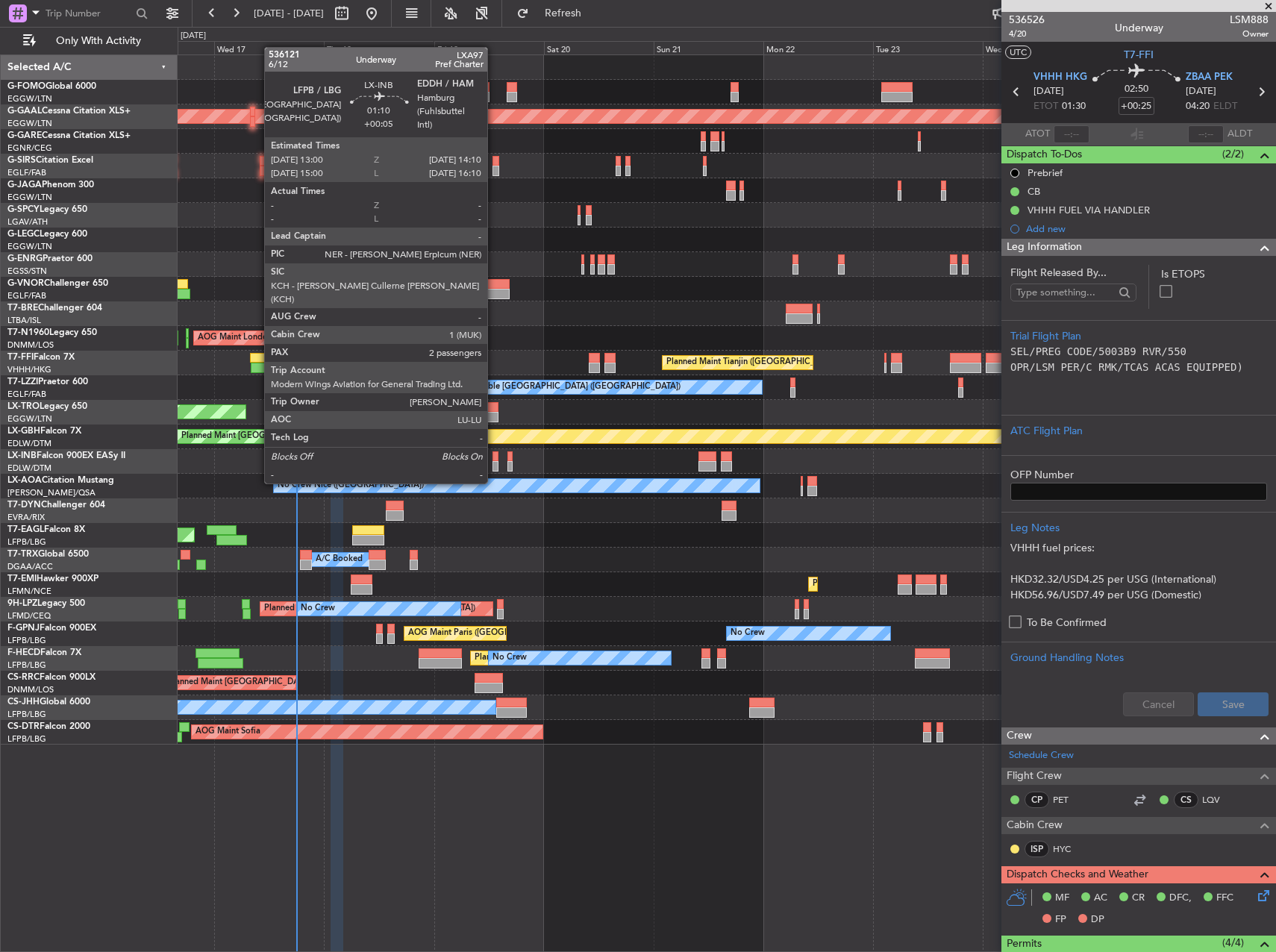
click at [494, 454] on div at bounding box center [496, 457] width 6 height 11
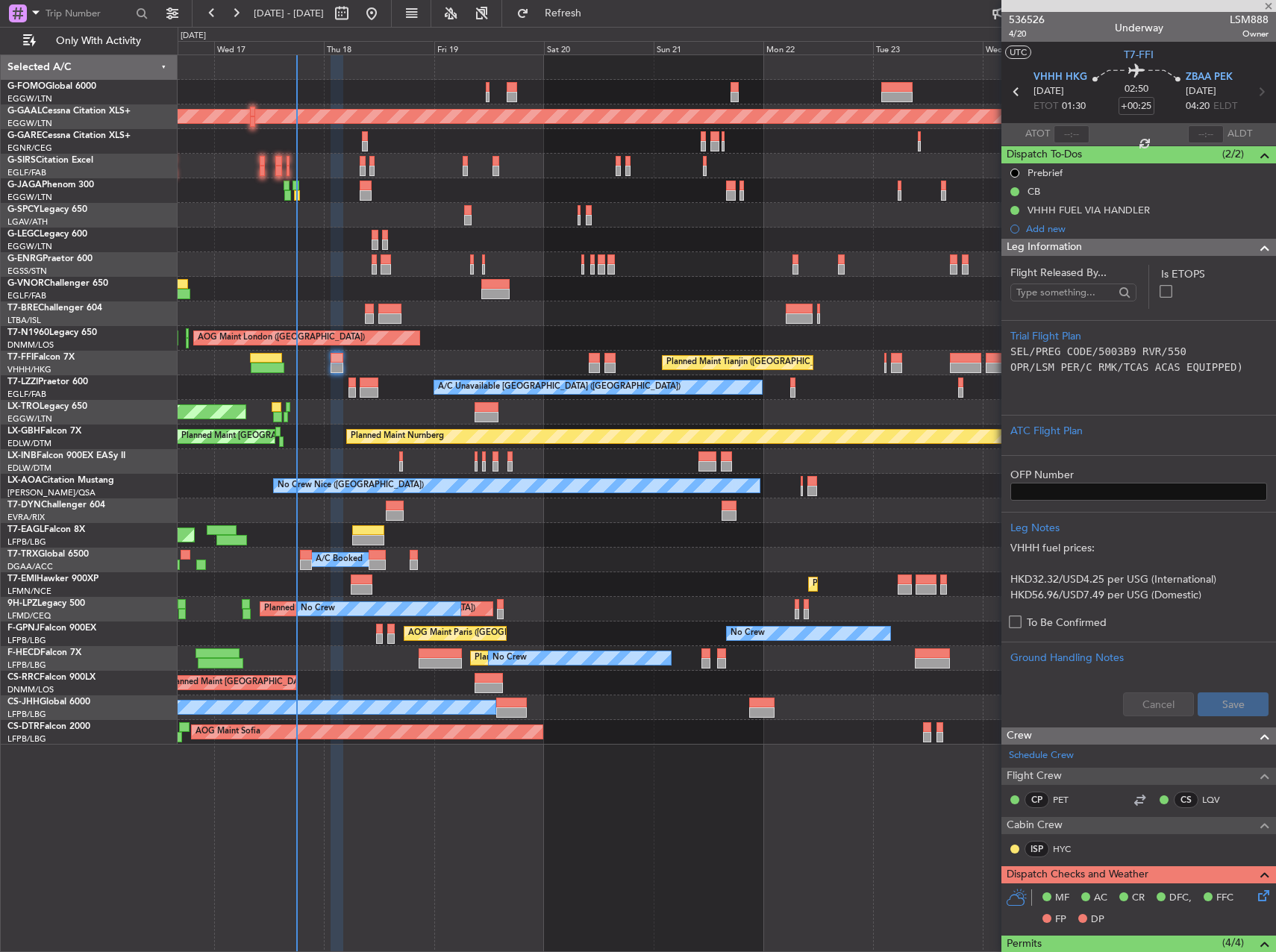
type input "+00:05"
type input "2"
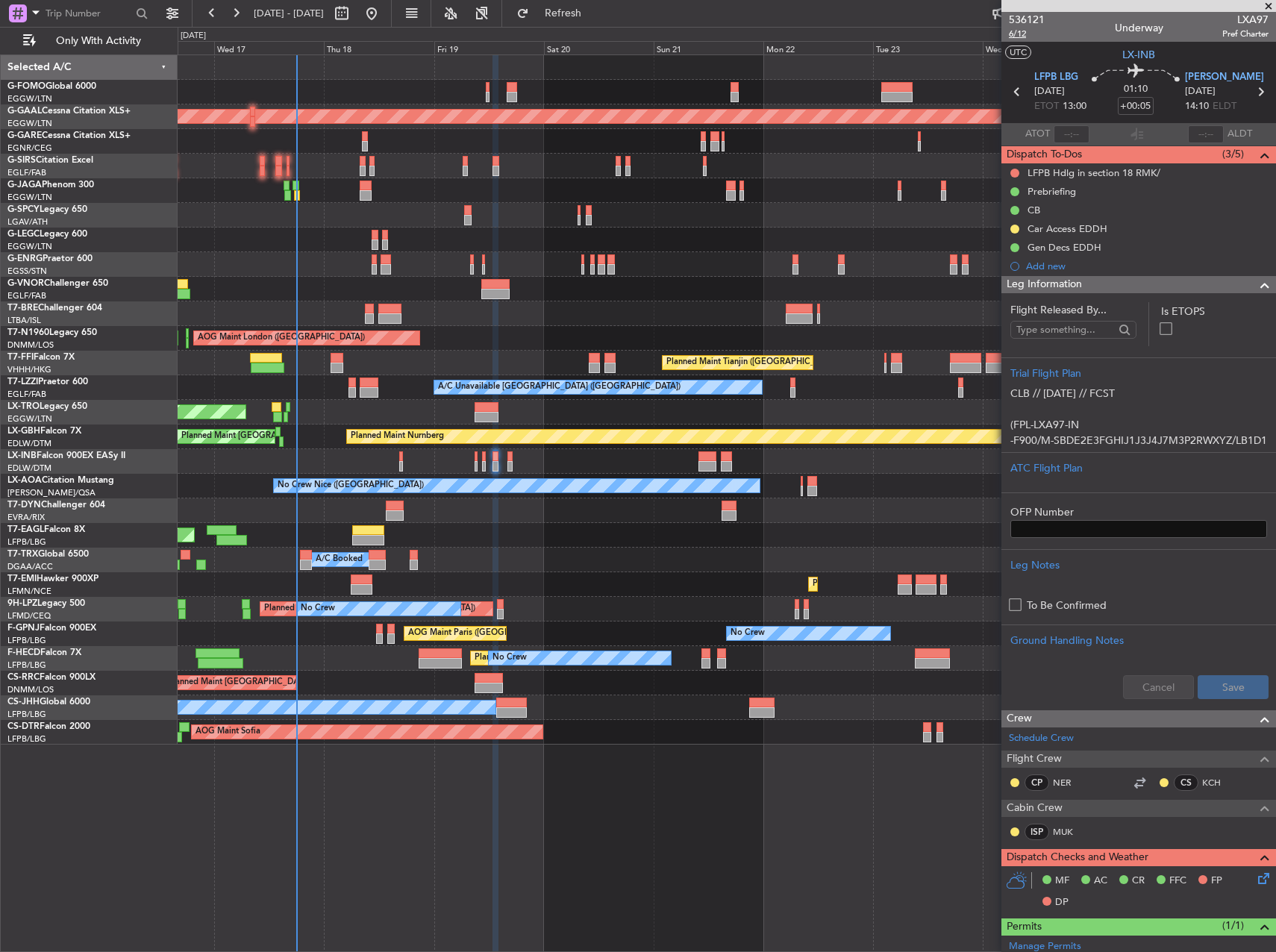
click at [1021, 38] on span "6/12" at bounding box center [1027, 34] width 36 height 13
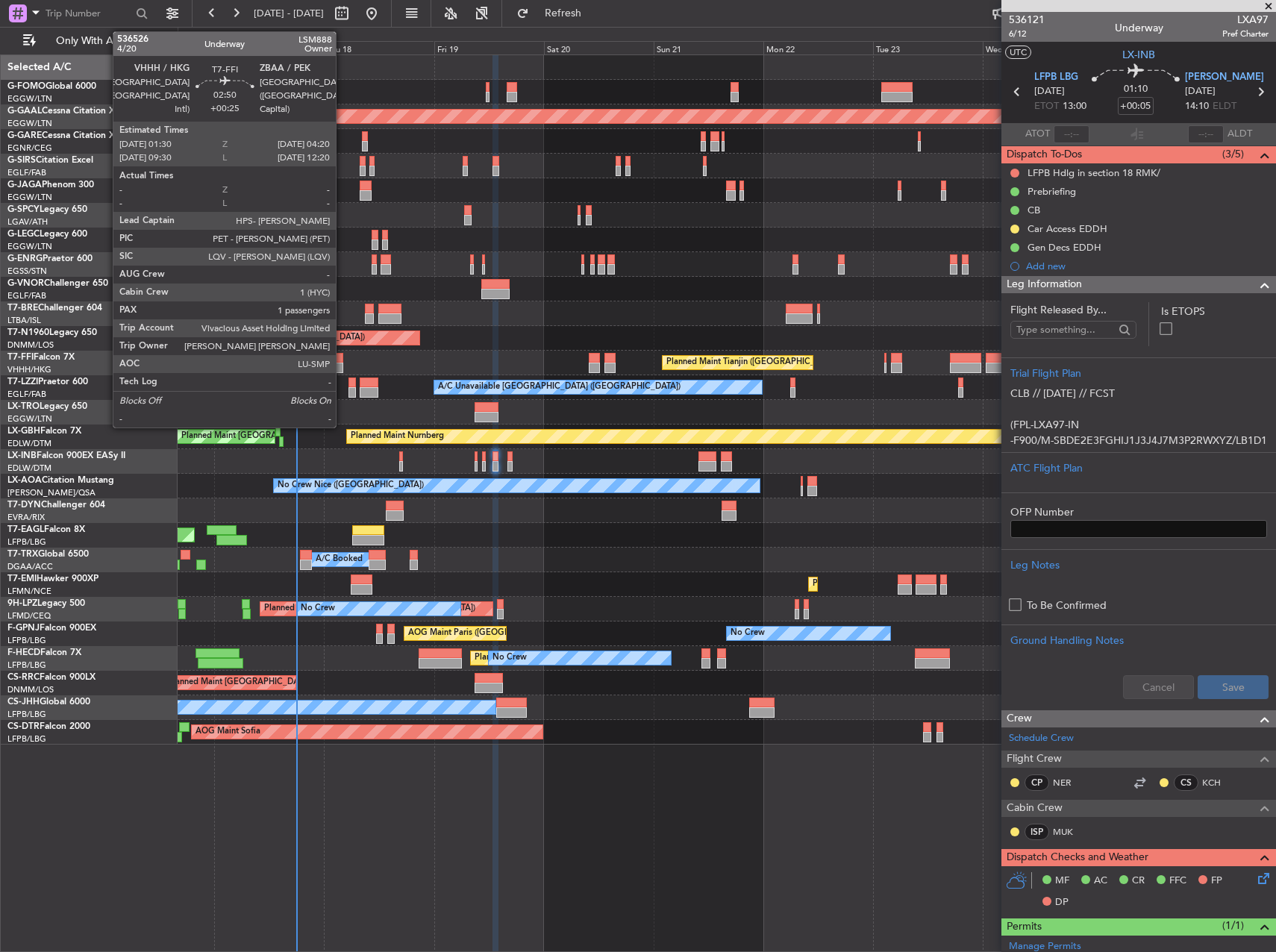
click at [340, 363] on div at bounding box center [337, 368] width 14 height 11
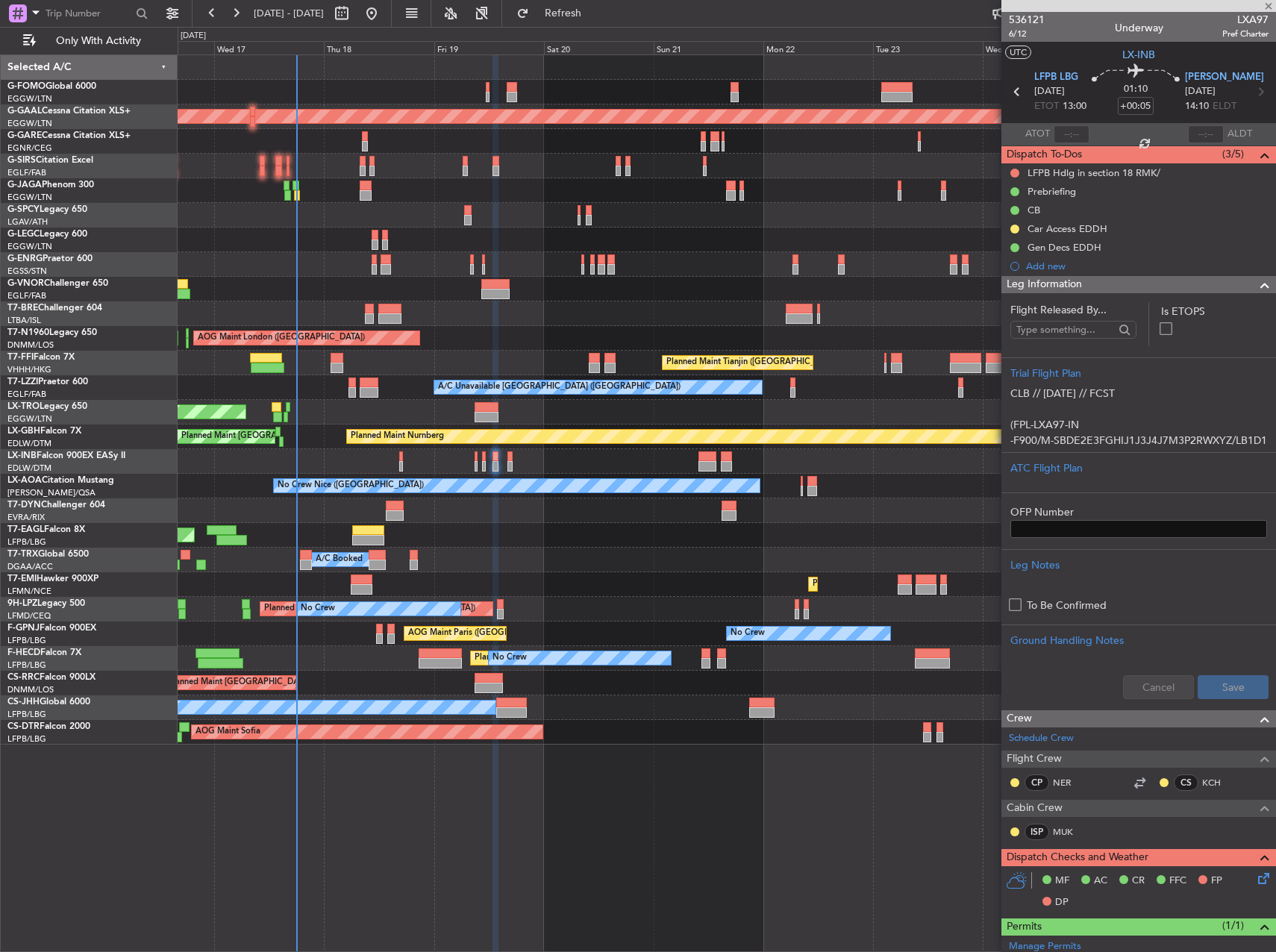
type input "+00:25"
type input "1"
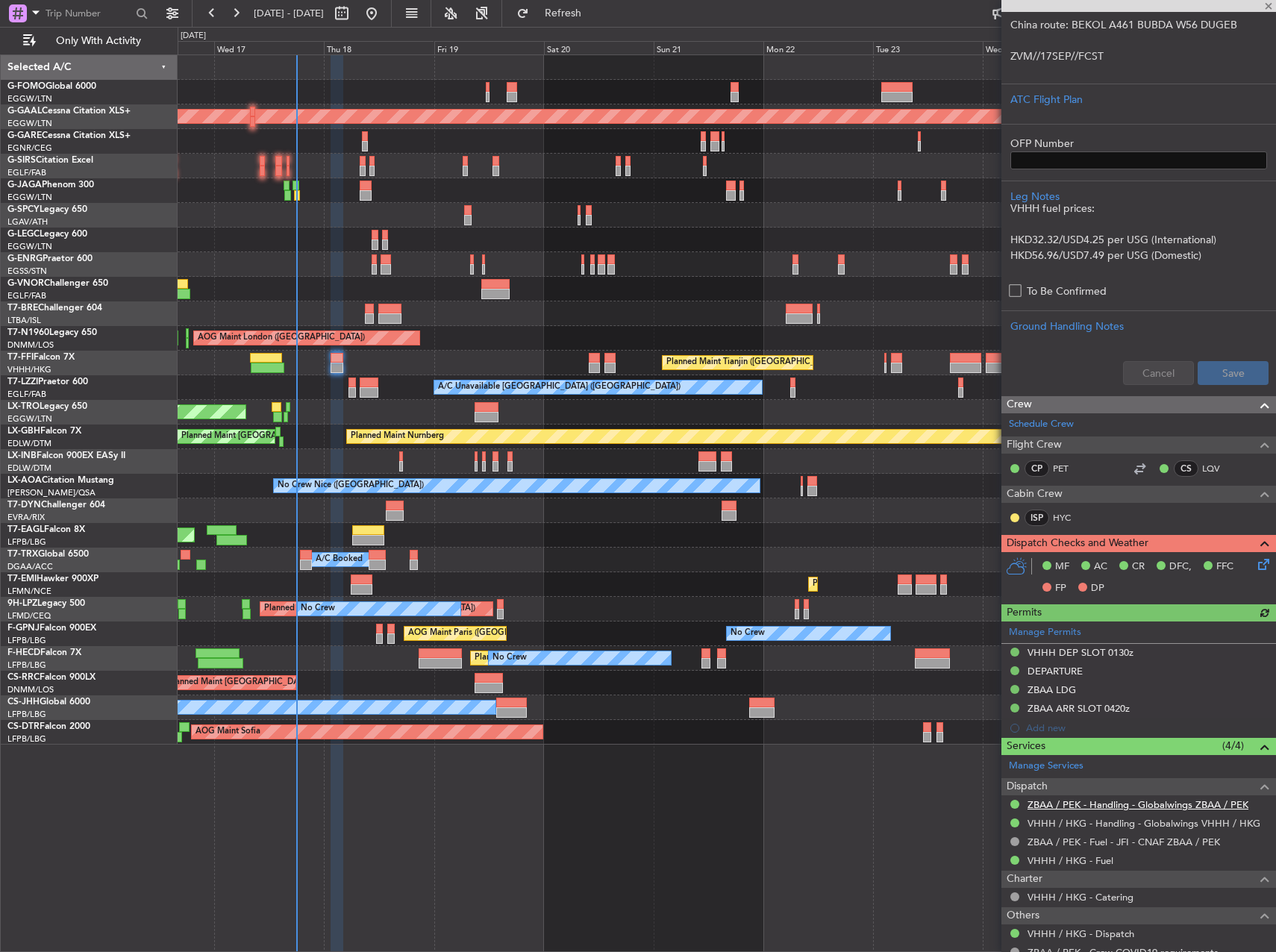
scroll to position [373, 0]
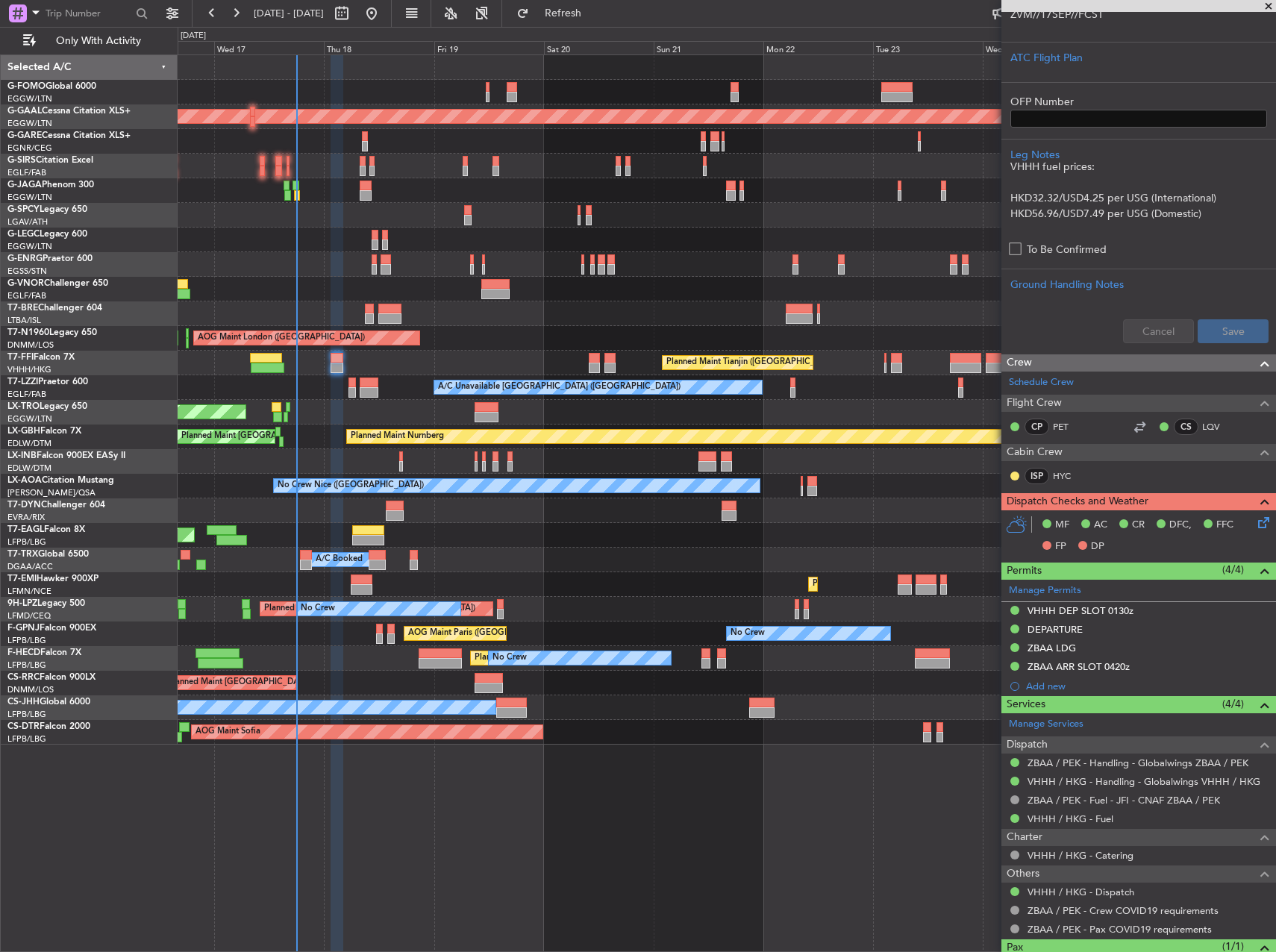
click at [1246, 533] on div "MF AC CR DFC, FFC FP DP" at bounding box center [1146, 536] width 220 height 44
click at [1255, 526] on icon at bounding box center [1261, 520] width 12 height 12
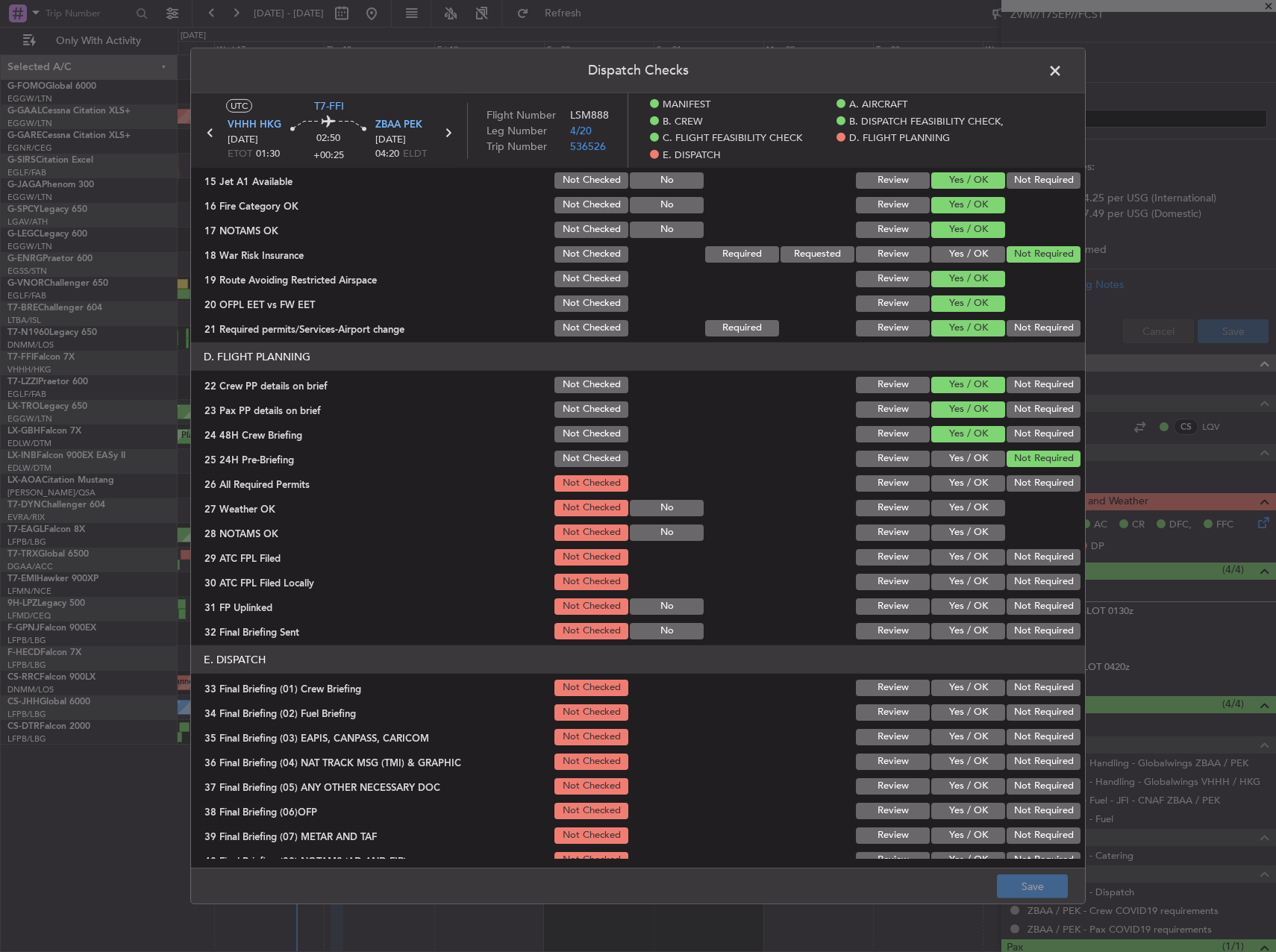
scroll to position [597, 0]
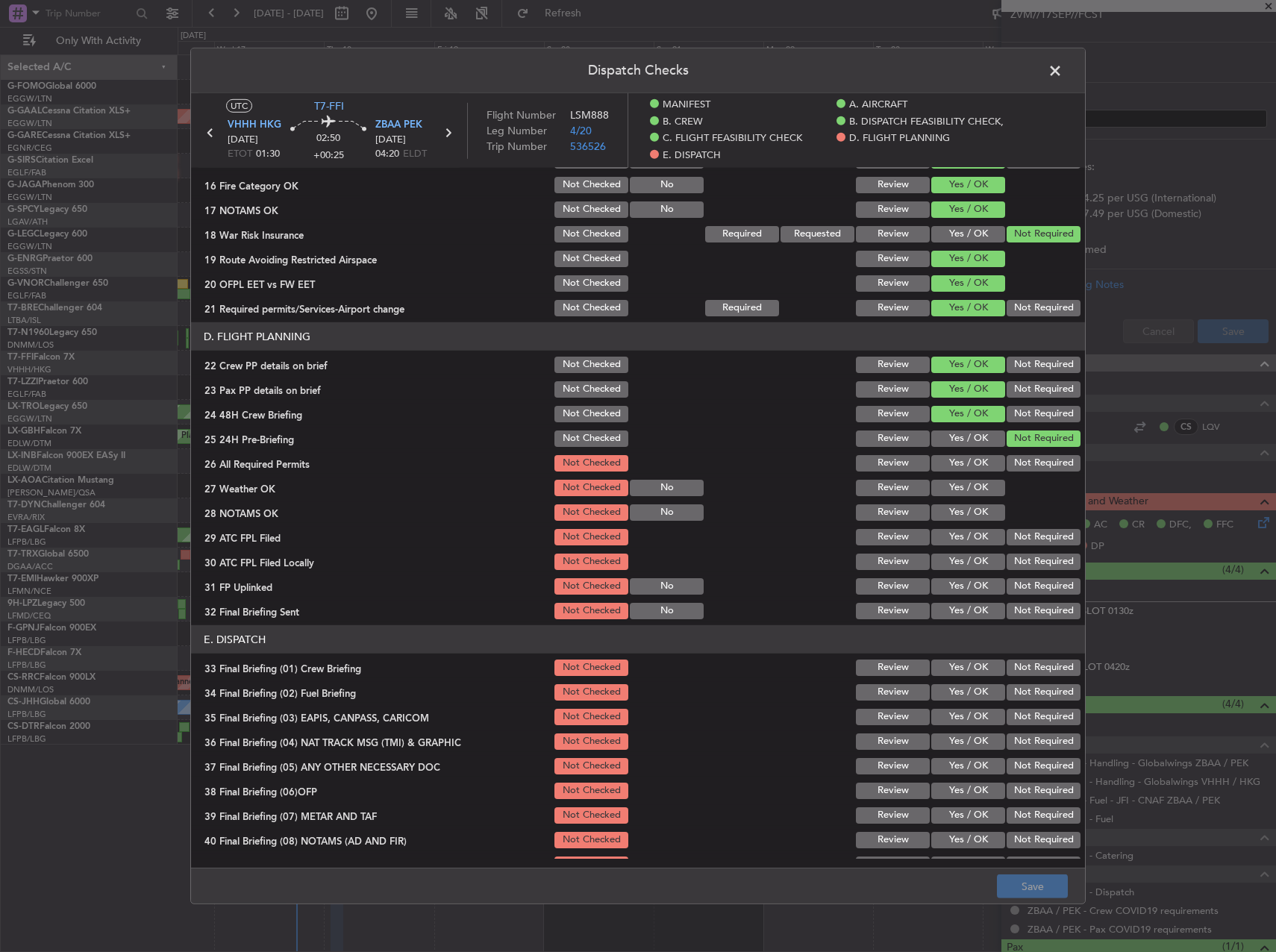
click at [977, 456] on button "Yes / OK" at bounding box center [969, 464] width 74 height 16
click at [969, 481] on button "Yes / OK" at bounding box center [969, 488] width 74 height 16
click at [963, 511] on button "Yes / OK" at bounding box center [969, 513] width 74 height 16
click at [960, 533] on button "Yes / OK" at bounding box center [969, 537] width 74 height 16
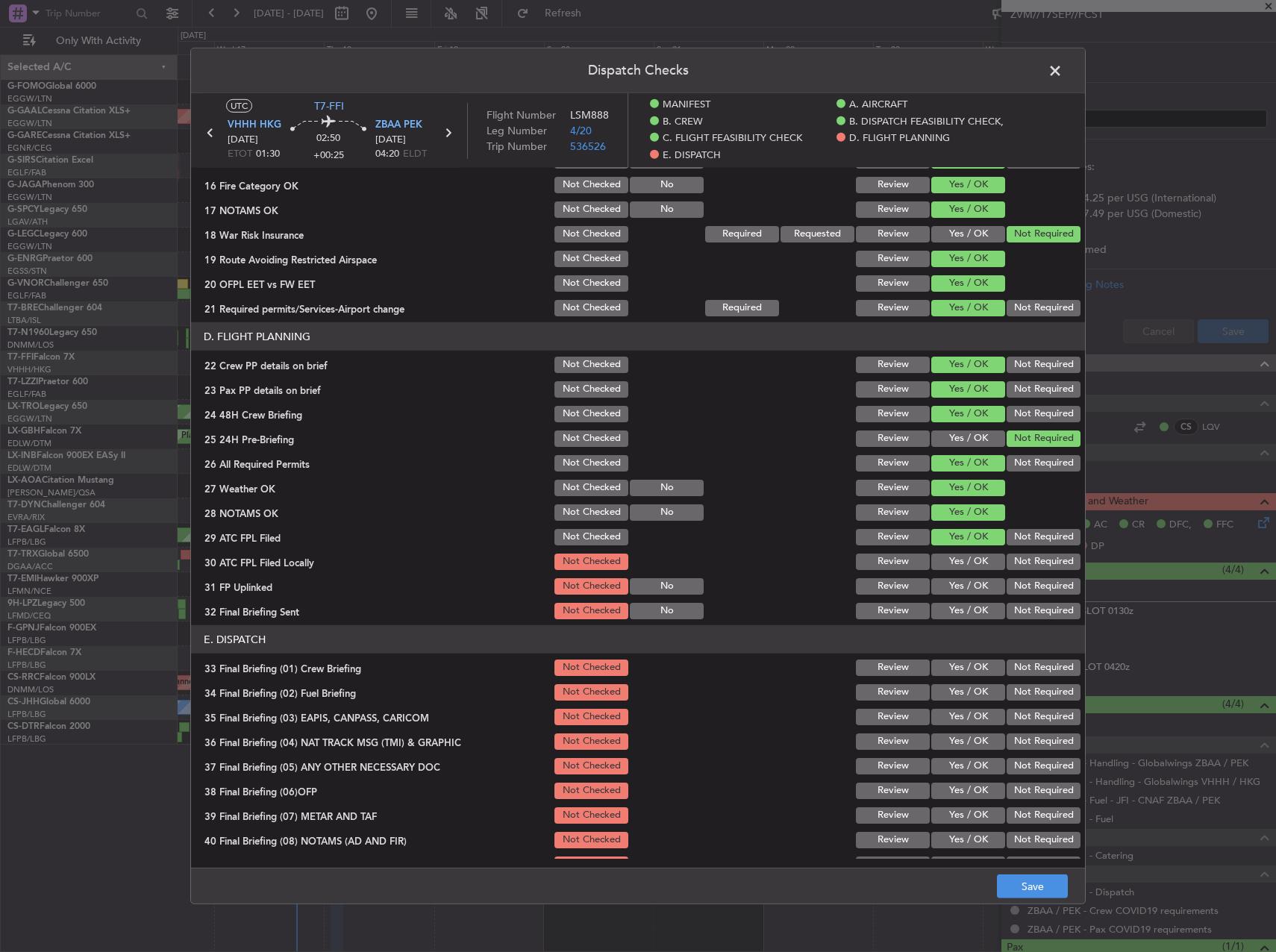
click at [1026, 562] on button "Not Required" at bounding box center [1044, 561] width 74 height 16
click at [959, 555] on button "Yes / OK" at bounding box center [969, 561] width 74 height 16
click at [962, 589] on button "Yes / OK" at bounding box center [969, 587] width 74 height 16
click at [1028, 589] on button "Not Required" at bounding box center [1044, 587] width 74 height 16
drag, startPoint x: 979, startPoint y: 580, endPoint x: 1035, endPoint y: 602, distance: 60.2
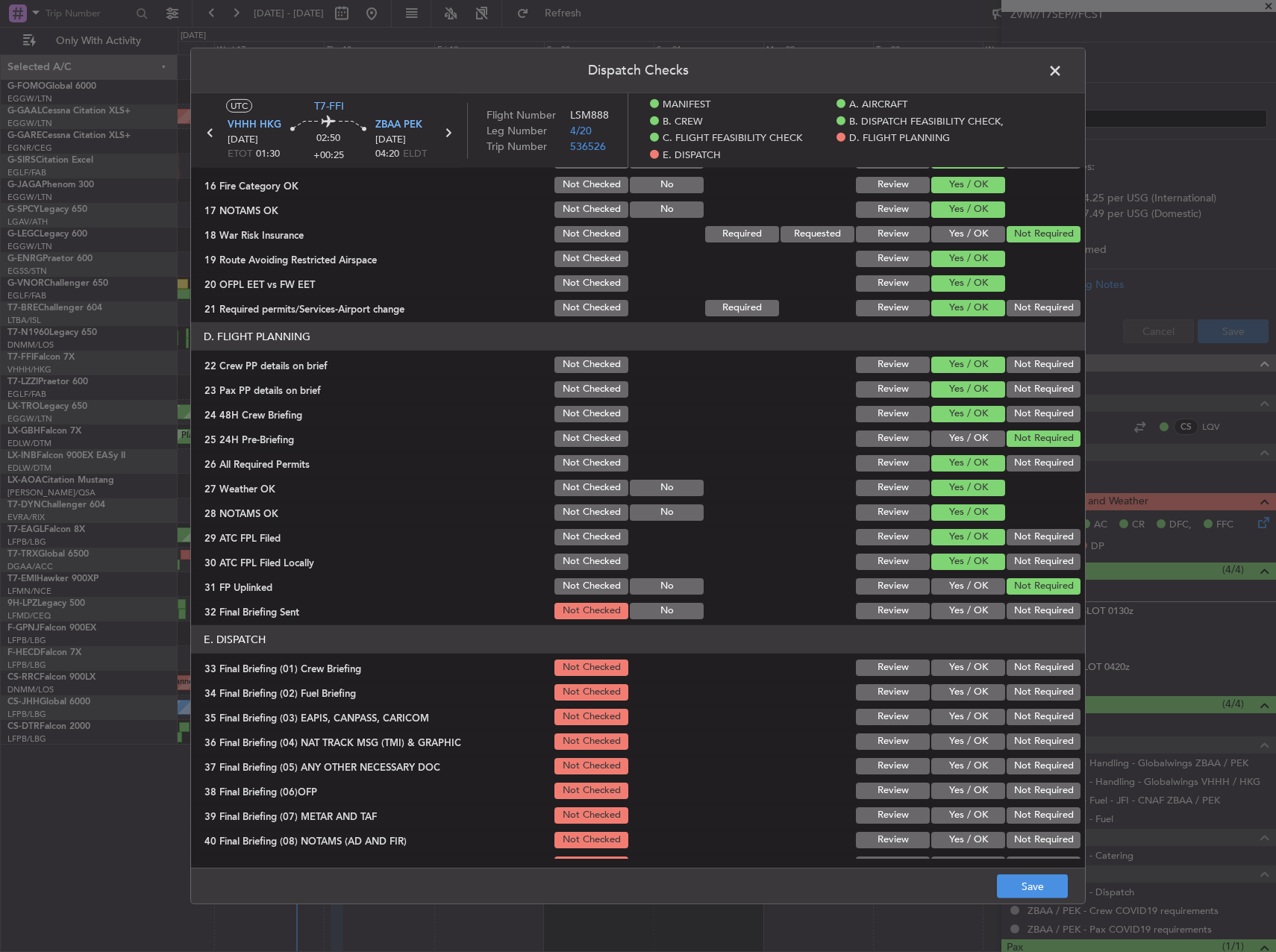
click at [979, 580] on button "Yes / OK" at bounding box center [969, 587] width 74 height 16
click at [1035, 603] on button "Not Required" at bounding box center [1044, 611] width 74 height 16
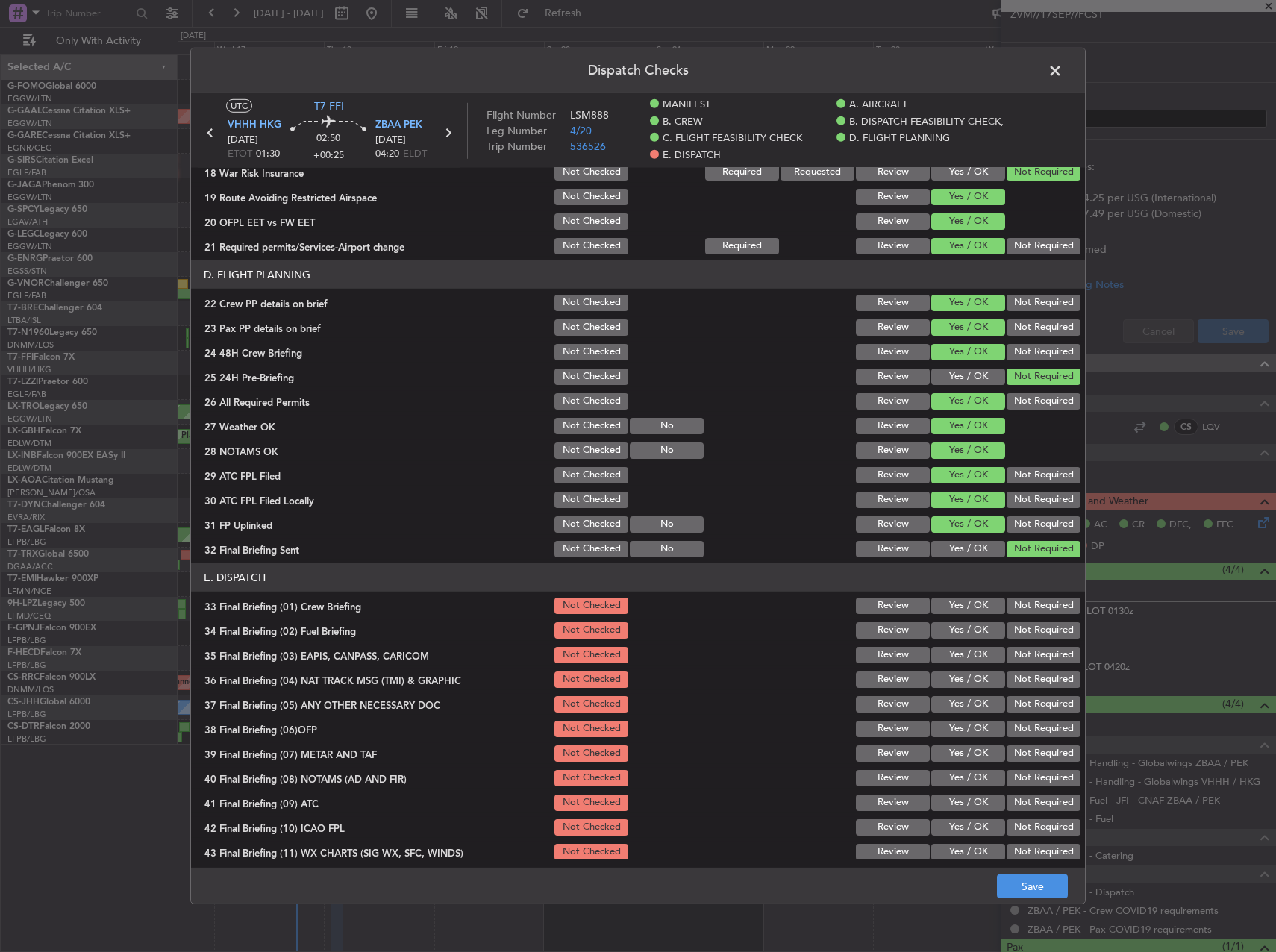
scroll to position [691, 0]
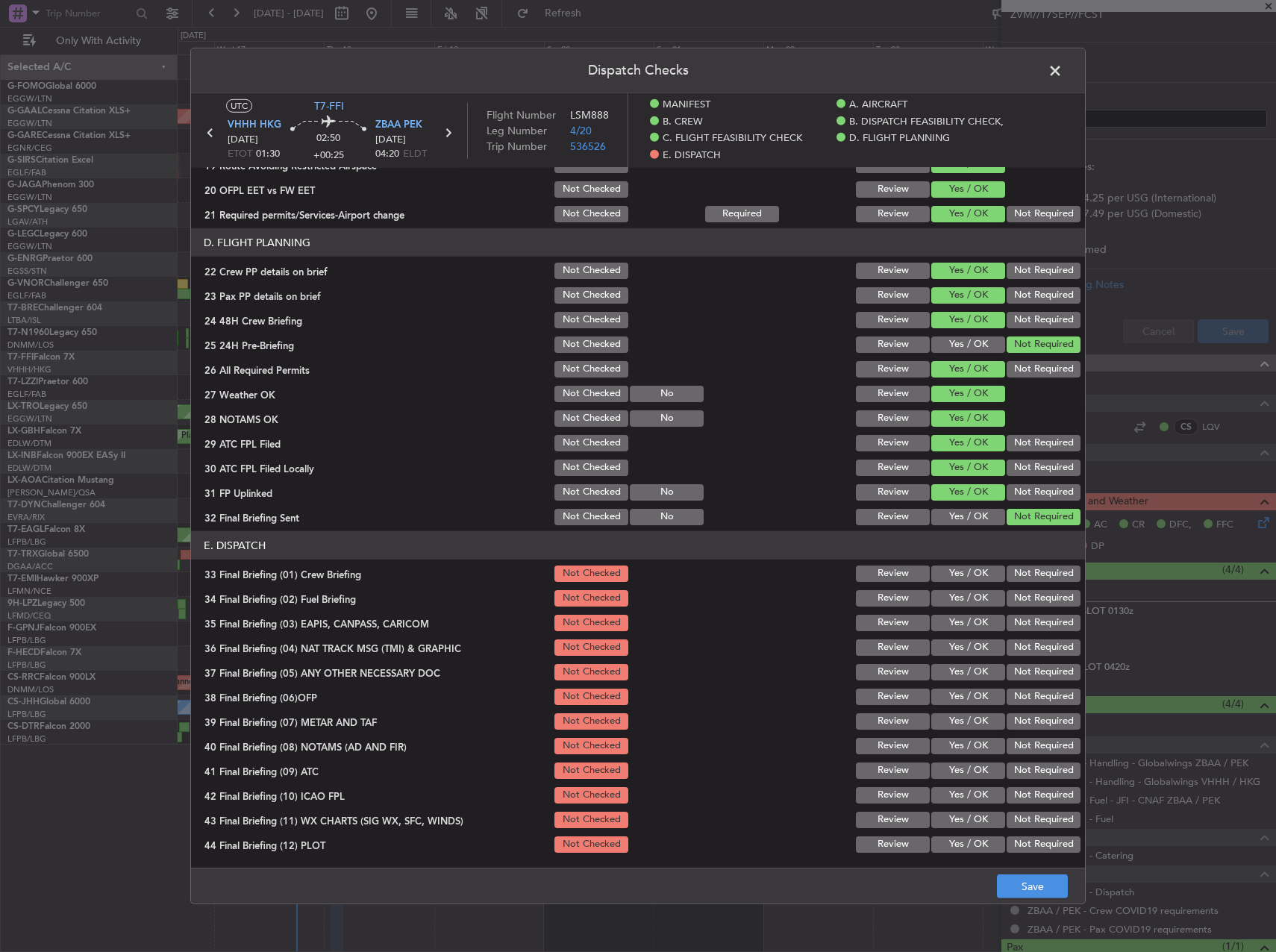
click at [973, 588] on div "Yes / OK" at bounding box center [967, 598] width 75 height 21
drag, startPoint x: 969, startPoint y: 578, endPoint x: 969, endPoint y: 598, distance: 20.0
click at [969, 580] on button "Yes / OK" at bounding box center [969, 574] width 74 height 16
click at [969, 598] on button "Yes / OK" at bounding box center [969, 599] width 74 height 16
drag, startPoint x: 1025, startPoint y: 624, endPoint x: 1023, endPoint y: 652, distance: 28.1
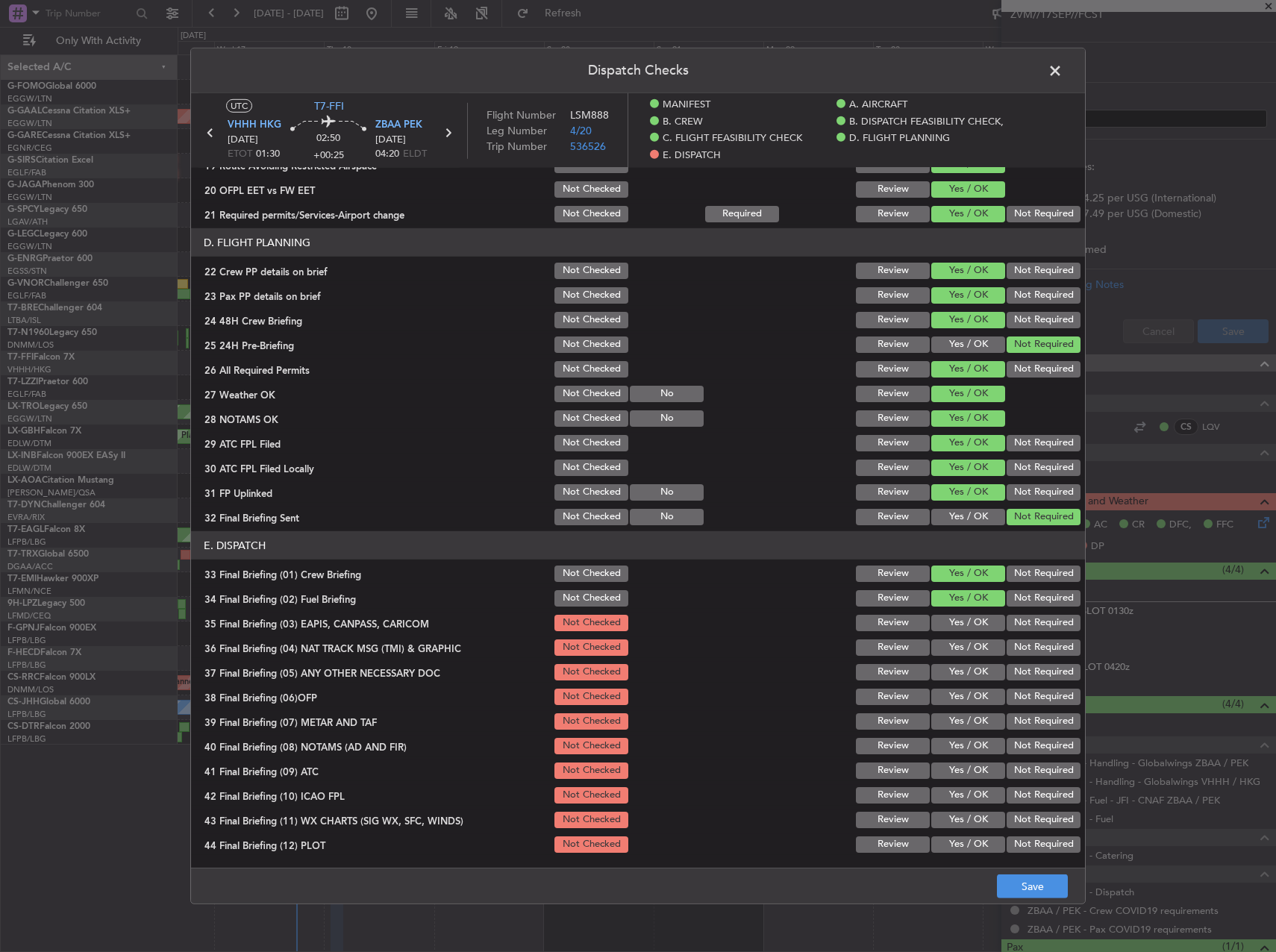
click at [1025, 627] on button "Not Required" at bounding box center [1044, 623] width 74 height 16
click at [1023, 652] on button "Not Required" at bounding box center [1044, 647] width 74 height 16
click at [1024, 666] on button "Not Required" at bounding box center [1044, 673] width 74 height 16
drag, startPoint x: 996, startPoint y: 699, endPoint x: 980, endPoint y: 709, distance: 18.9
click at [1005, 699] on div "Not Required" at bounding box center [1042, 696] width 75 height 21
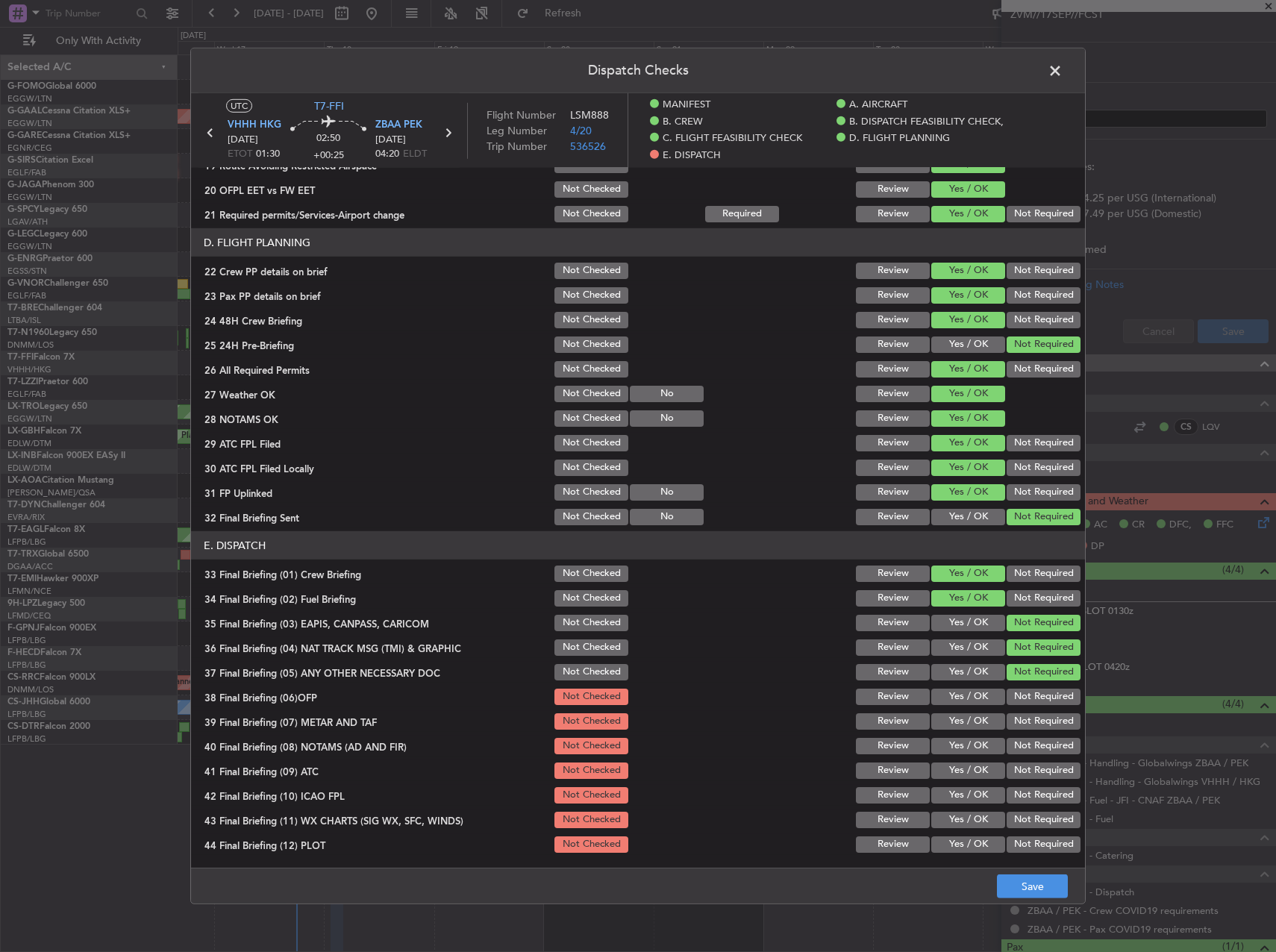
click at [978, 712] on div "Yes / OK" at bounding box center [967, 721] width 75 height 21
click at [974, 699] on button "Yes / OK" at bounding box center [969, 697] width 74 height 16
click at [974, 717] on button "Yes / OK" at bounding box center [969, 721] width 74 height 16
drag, startPoint x: 974, startPoint y: 746, endPoint x: 969, endPoint y: 759, distance: 13.9
click at [973, 747] on button "Yes / OK" at bounding box center [969, 746] width 74 height 16
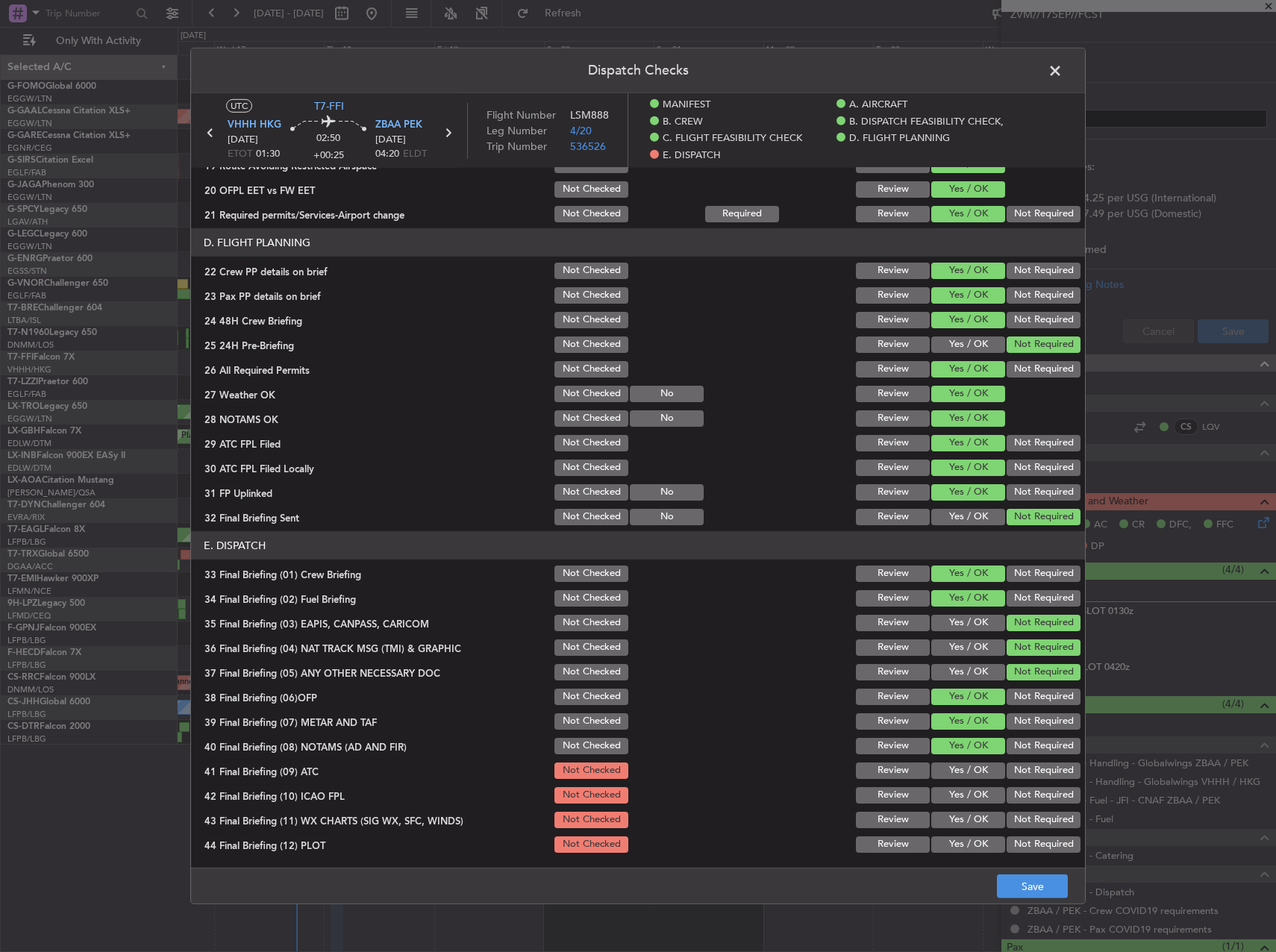
drag, startPoint x: 968, startPoint y: 761, endPoint x: 960, endPoint y: 792, distance: 32.0
click at [964, 767] on div "Yes / OK" at bounding box center [967, 770] width 75 height 21
click at [960, 788] on button "Yes / OK" at bounding box center [969, 796] width 74 height 16
click at [957, 776] on button "Yes / OK" at bounding box center [969, 771] width 74 height 16
click at [961, 815] on button "Yes / OK" at bounding box center [969, 820] width 74 height 16
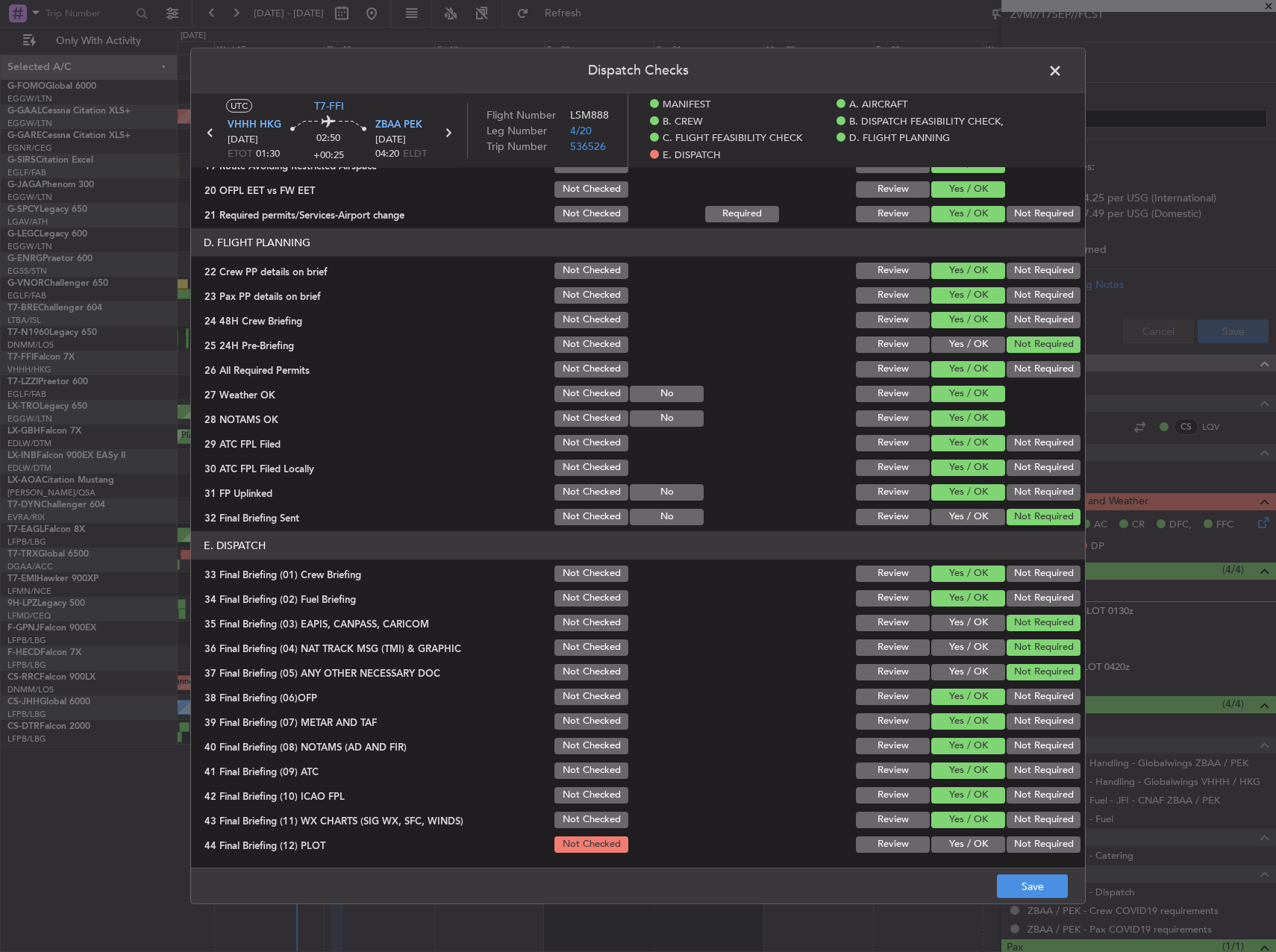
click at [962, 844] on button "Yes / OK" at bounding box center [969, 844] width 74 height 16
click at [1052, 895] on button "Save" at bounding box center [1033, 886] width 71 height 24
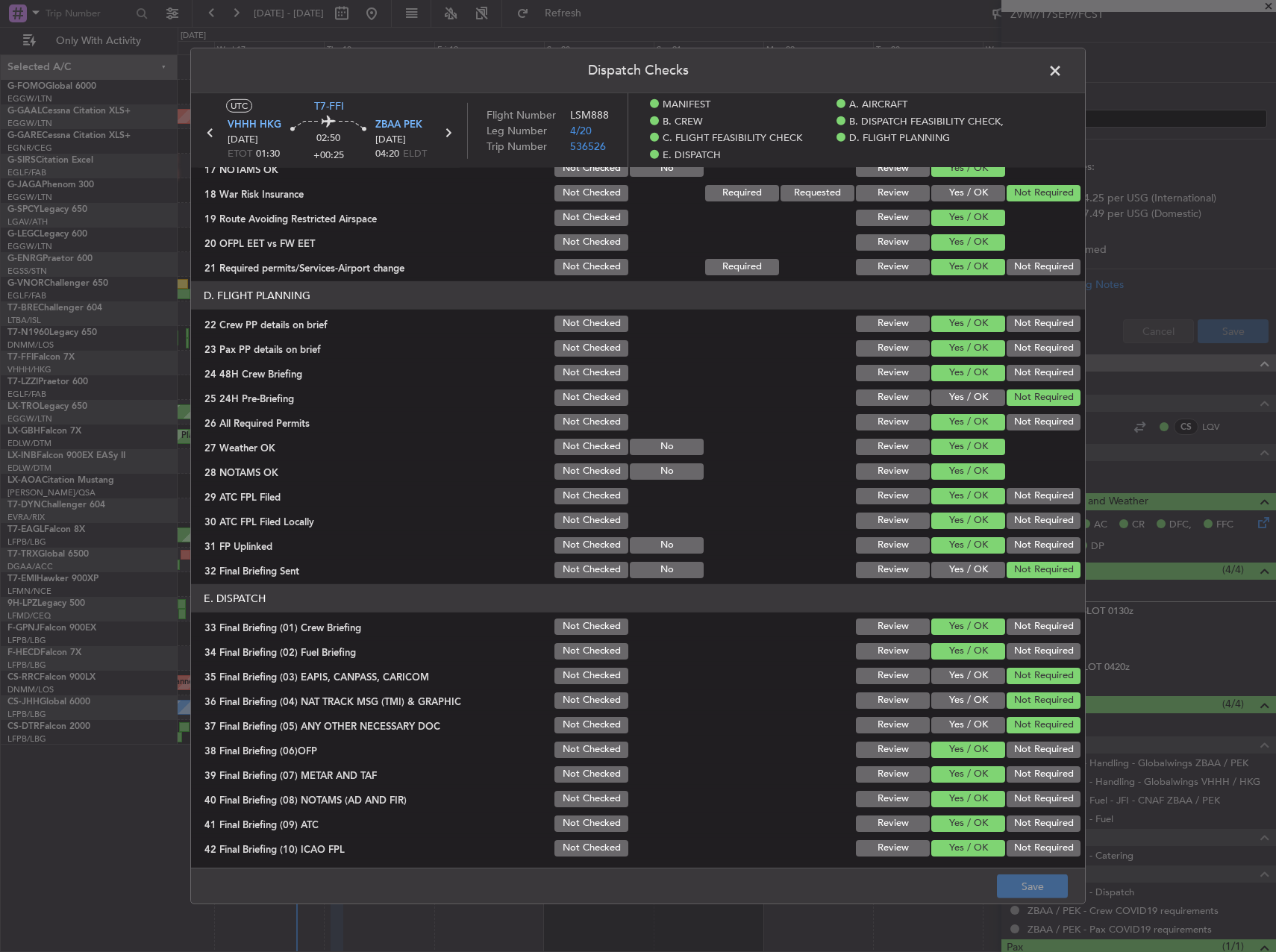
scroll to position [617, 0]
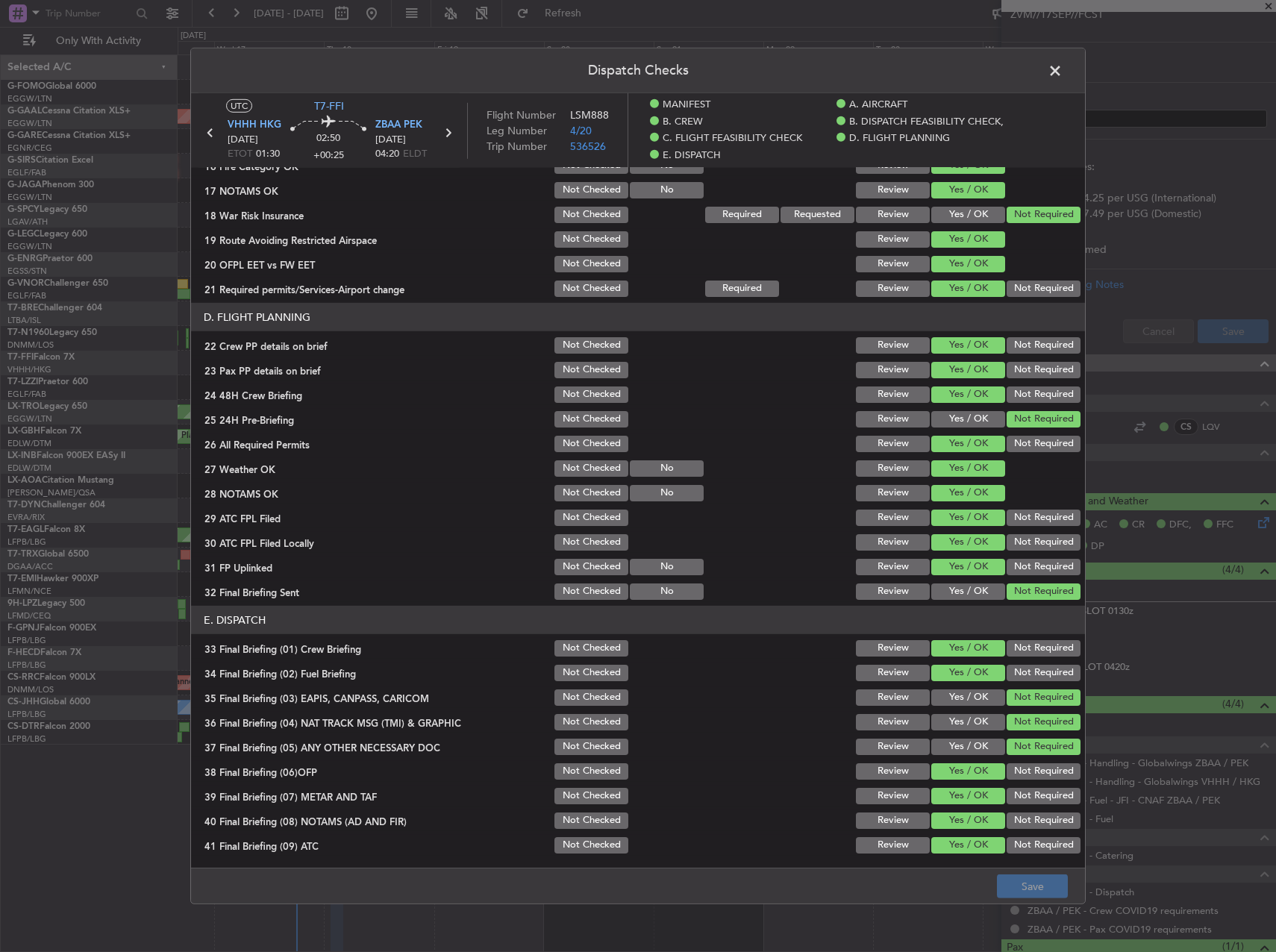
click at [1063, 74] on span at bounding box center [1063, 74] width 0 height 30
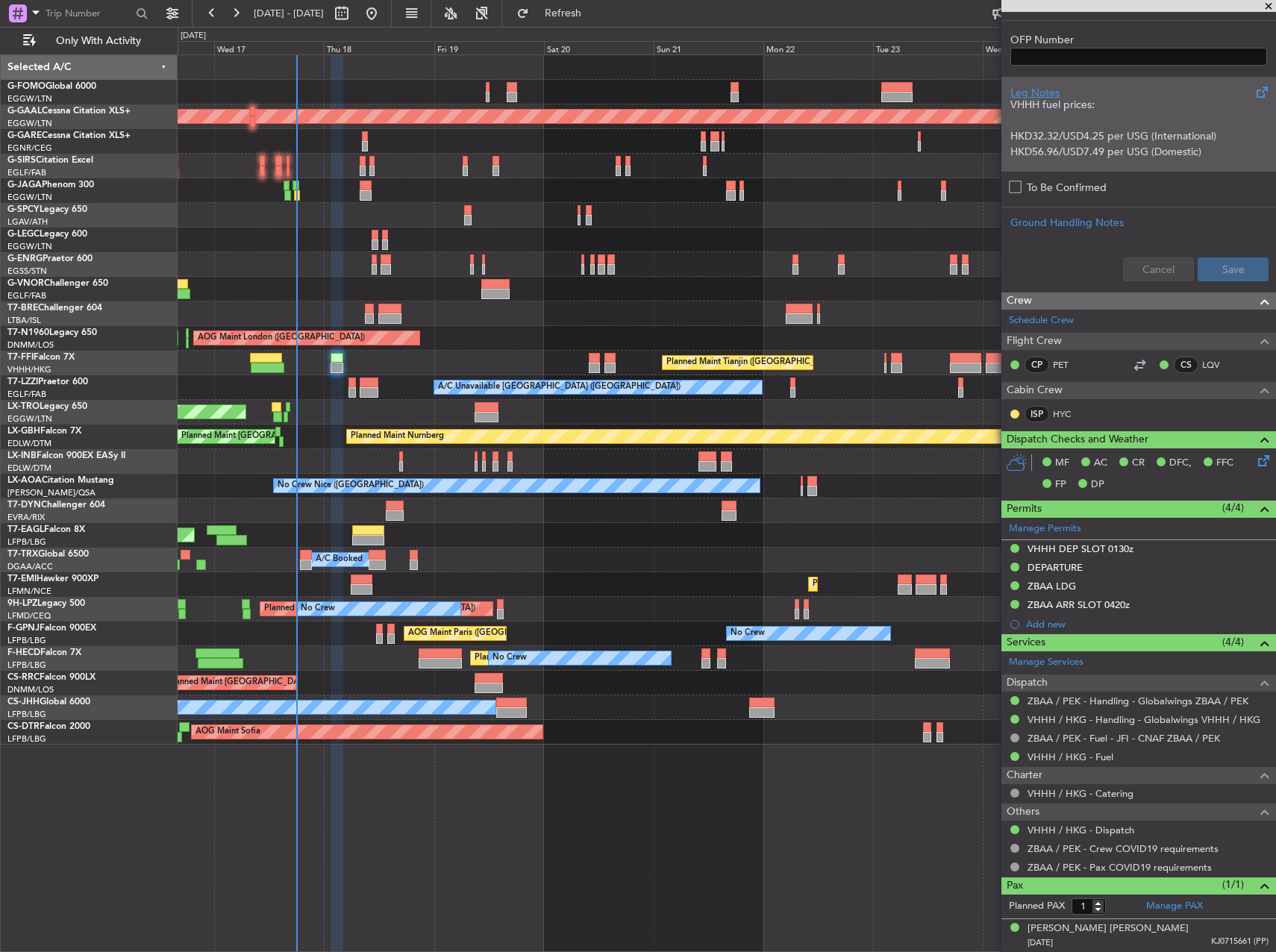
scroll to position [0, 0]
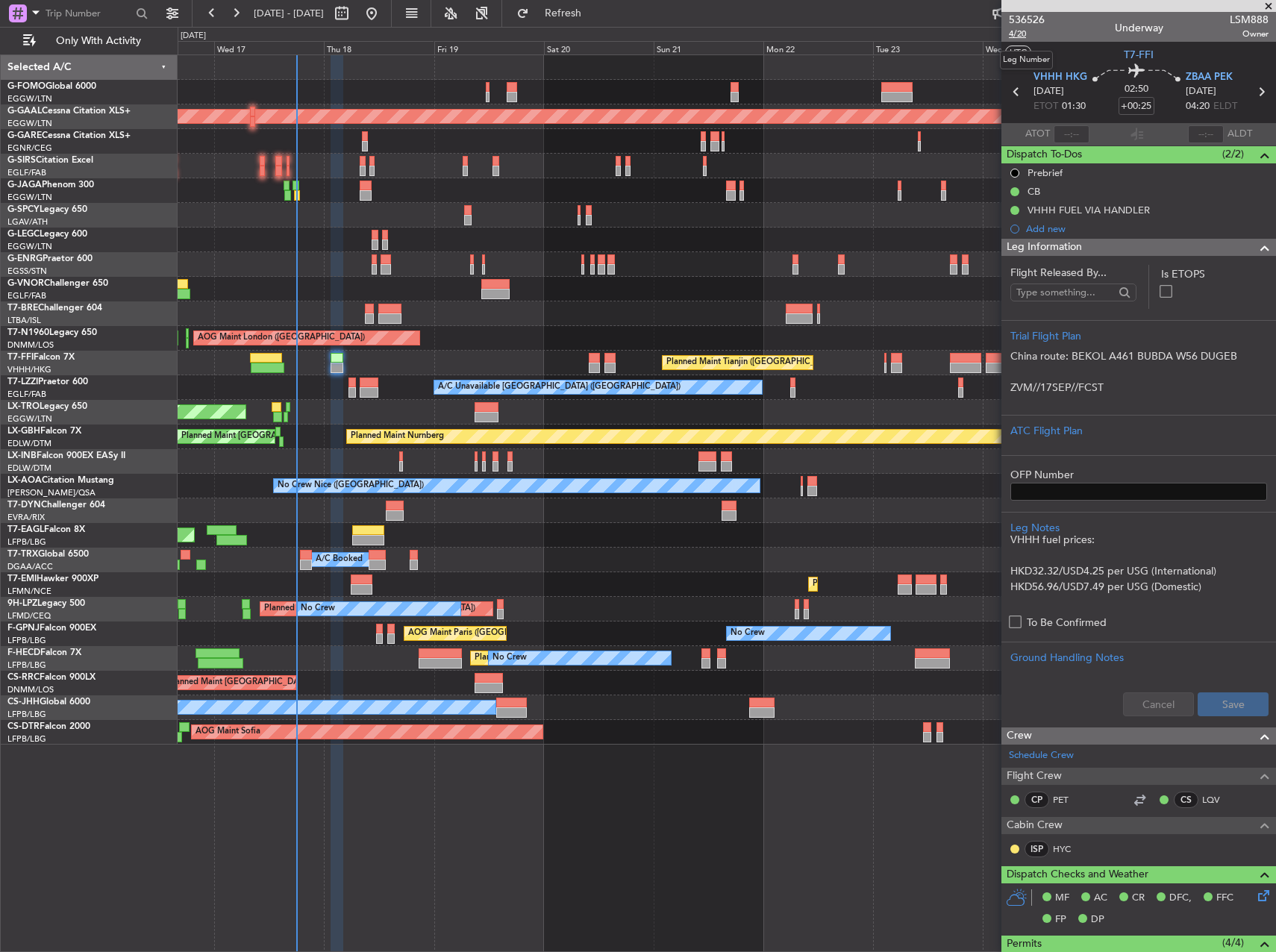
click at [1026, 33] on span "4/20" at bounding box center [1027, 34] width 36 height 13
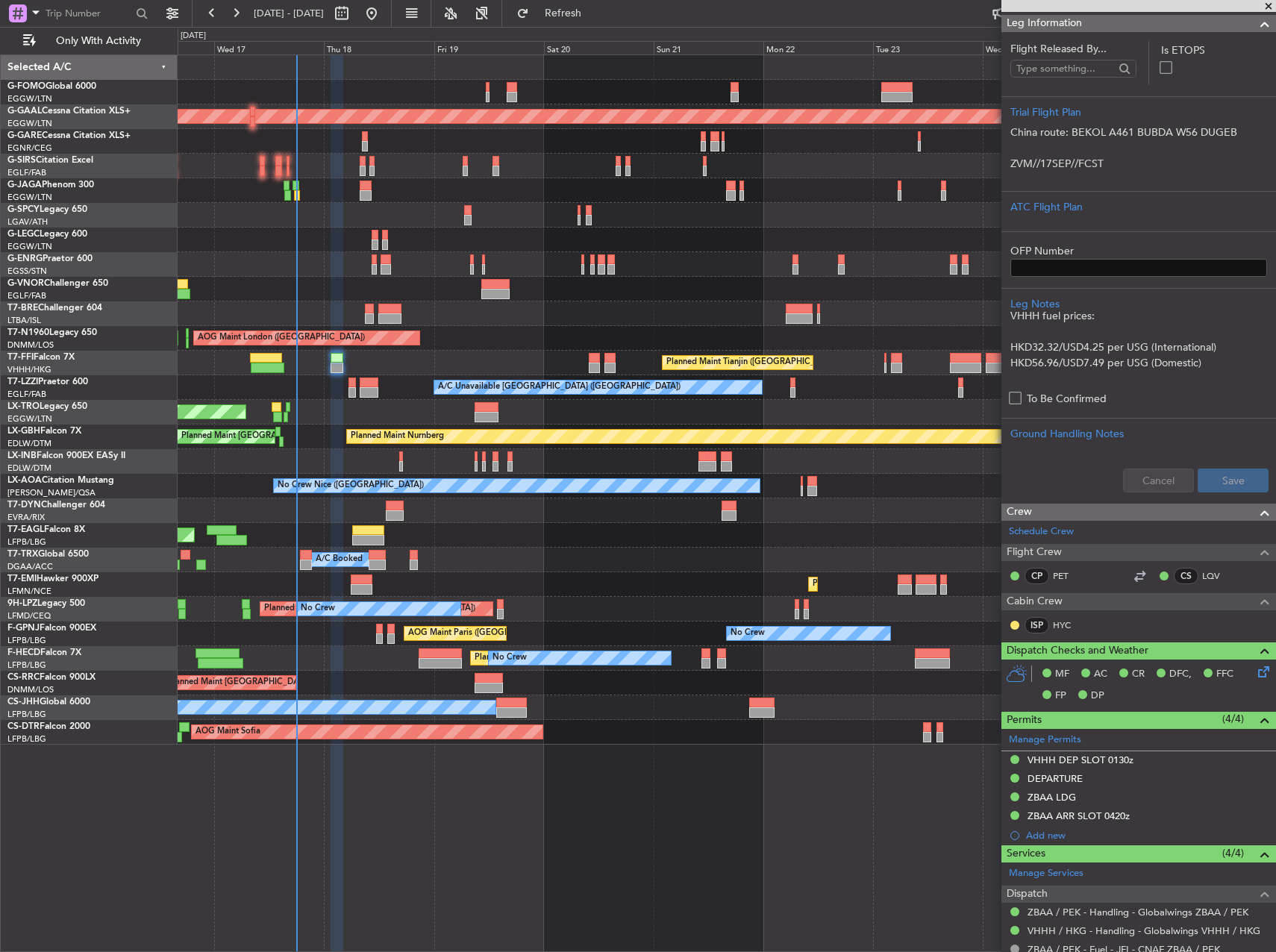
scroll to position [435, 0]
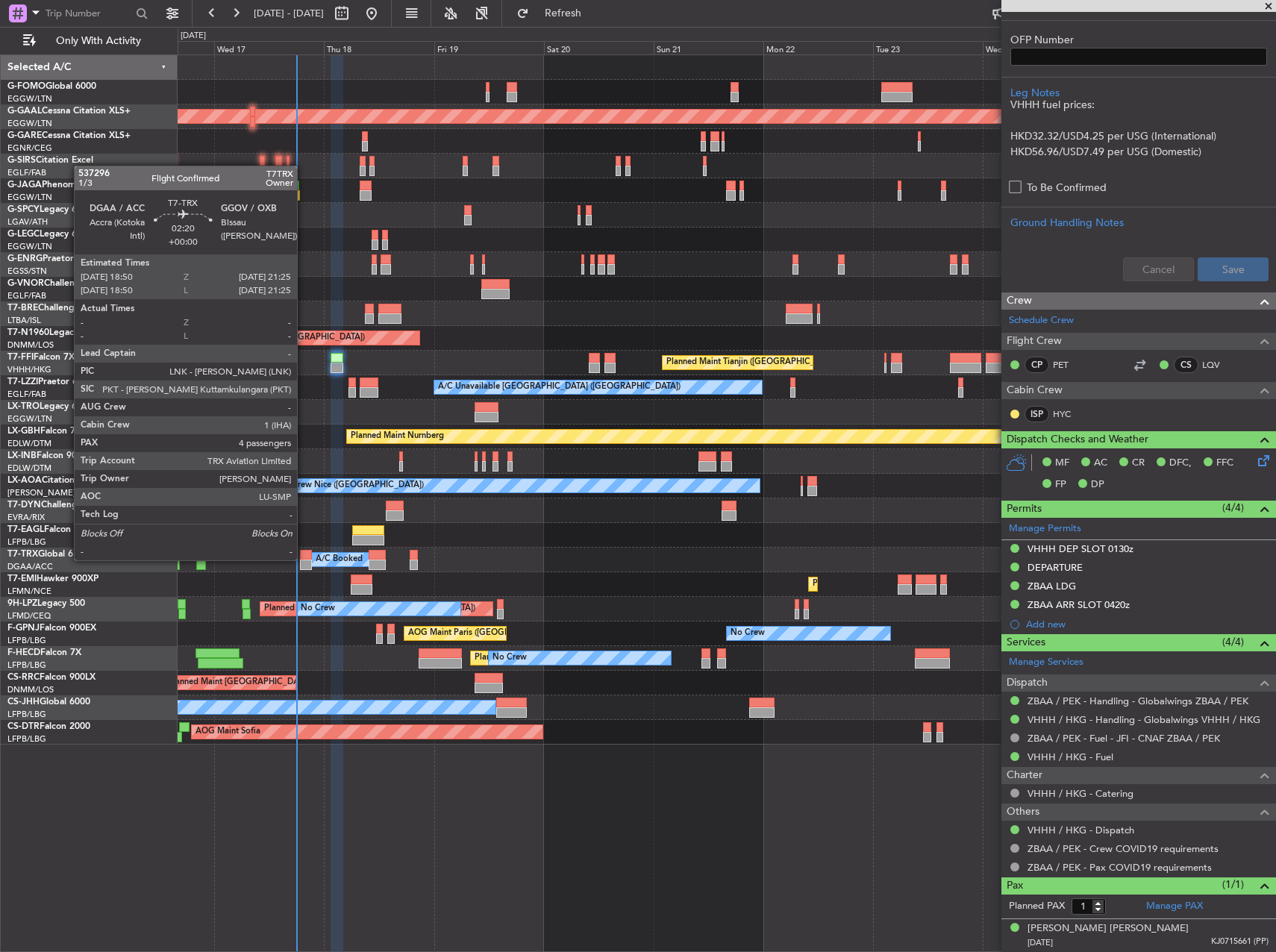
click at [301, 559] on div at bounding box center [306, 555] width 12 height 11
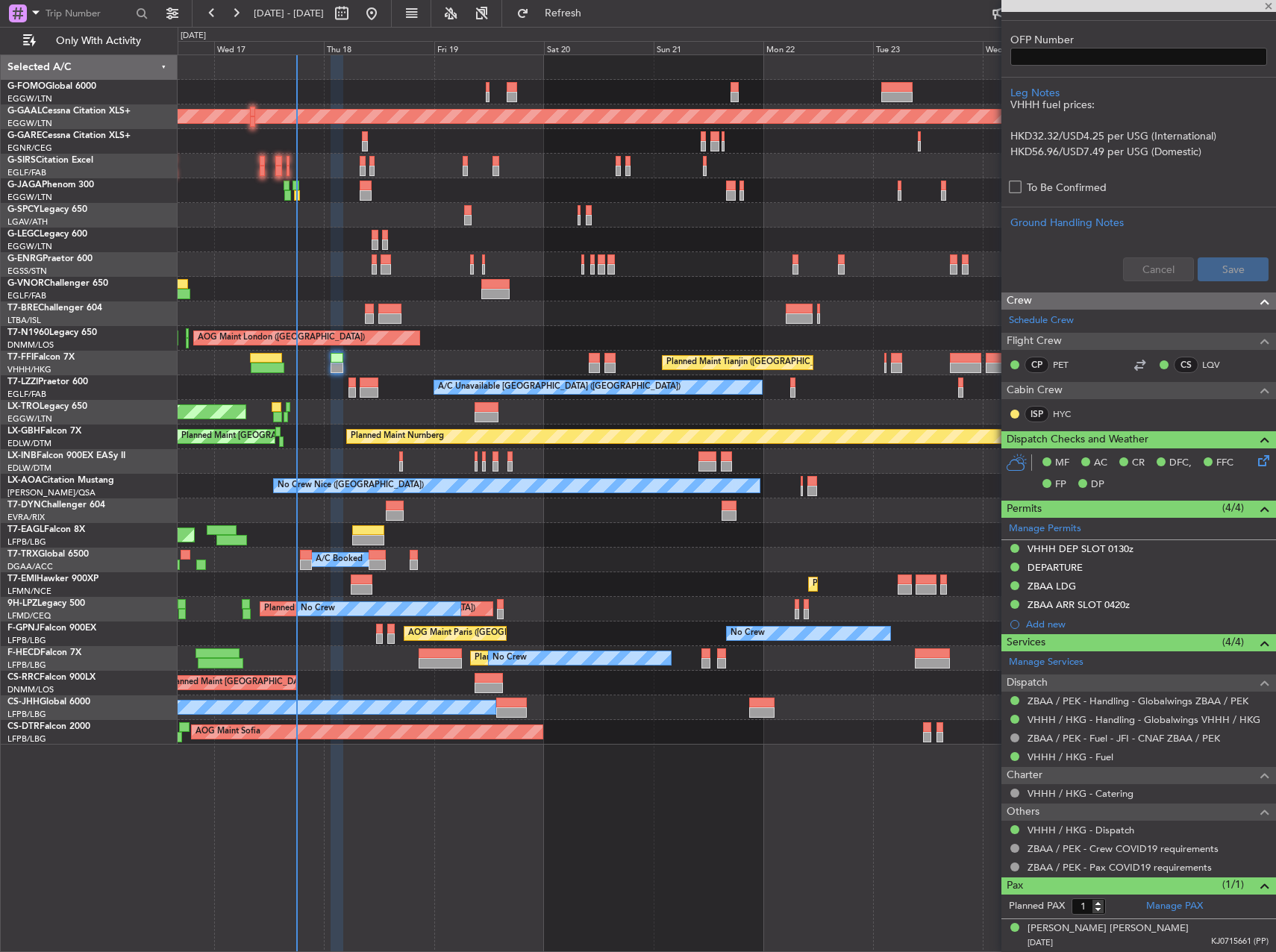
type input "4"
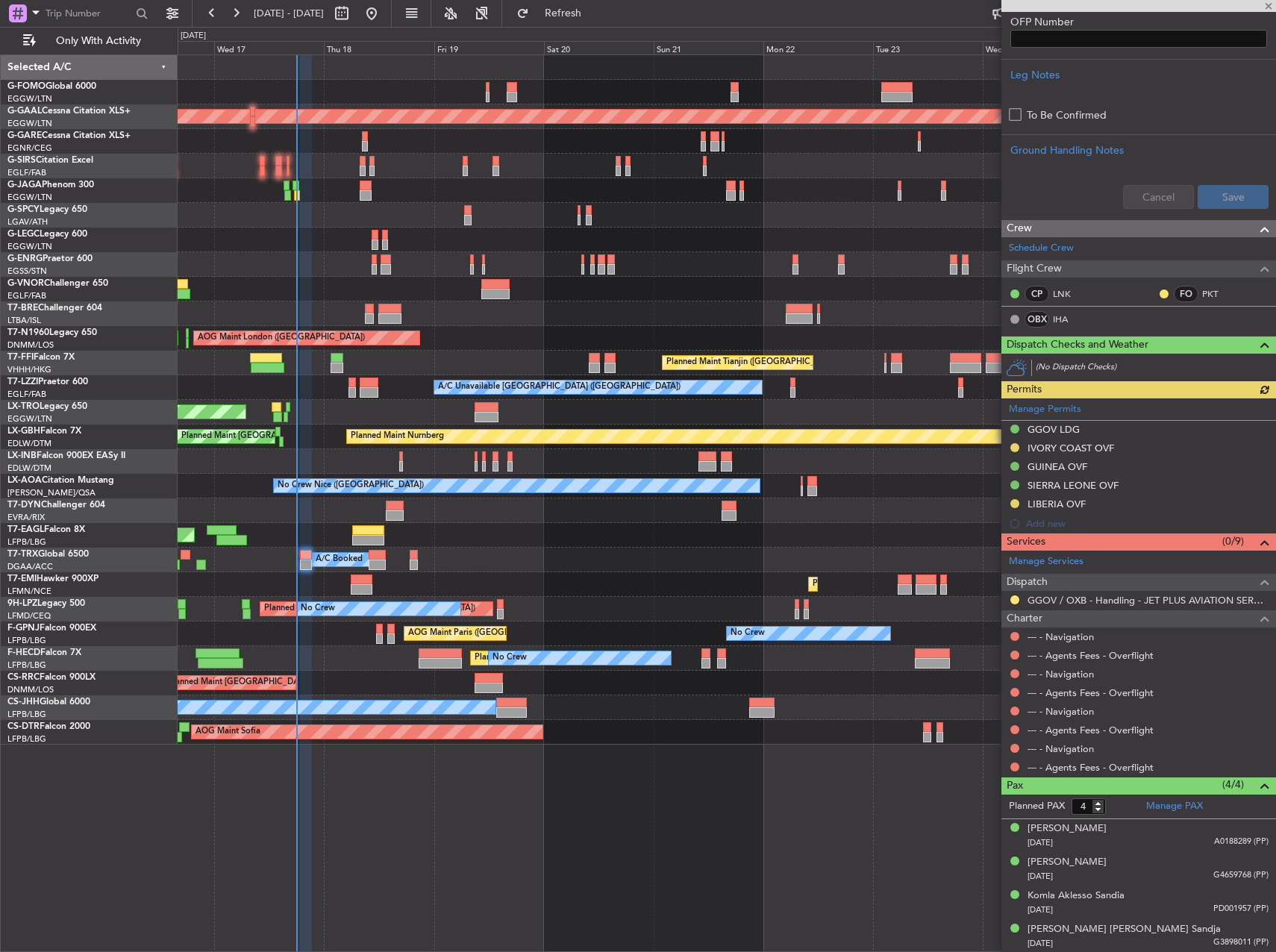
scroll to position [381, 0]
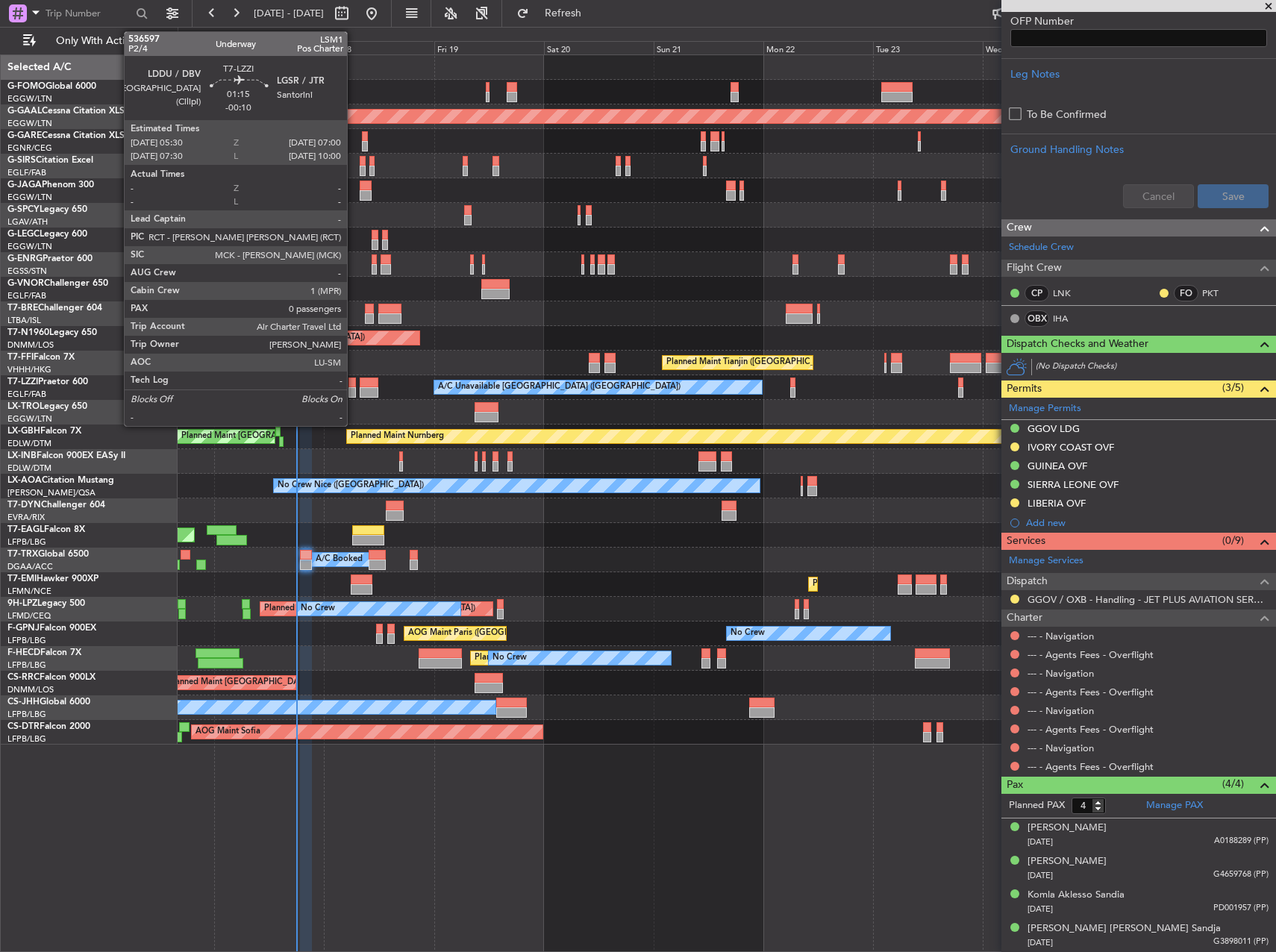
click at [354, 386] on div at bounding box center [352, 383] width 7 height 11
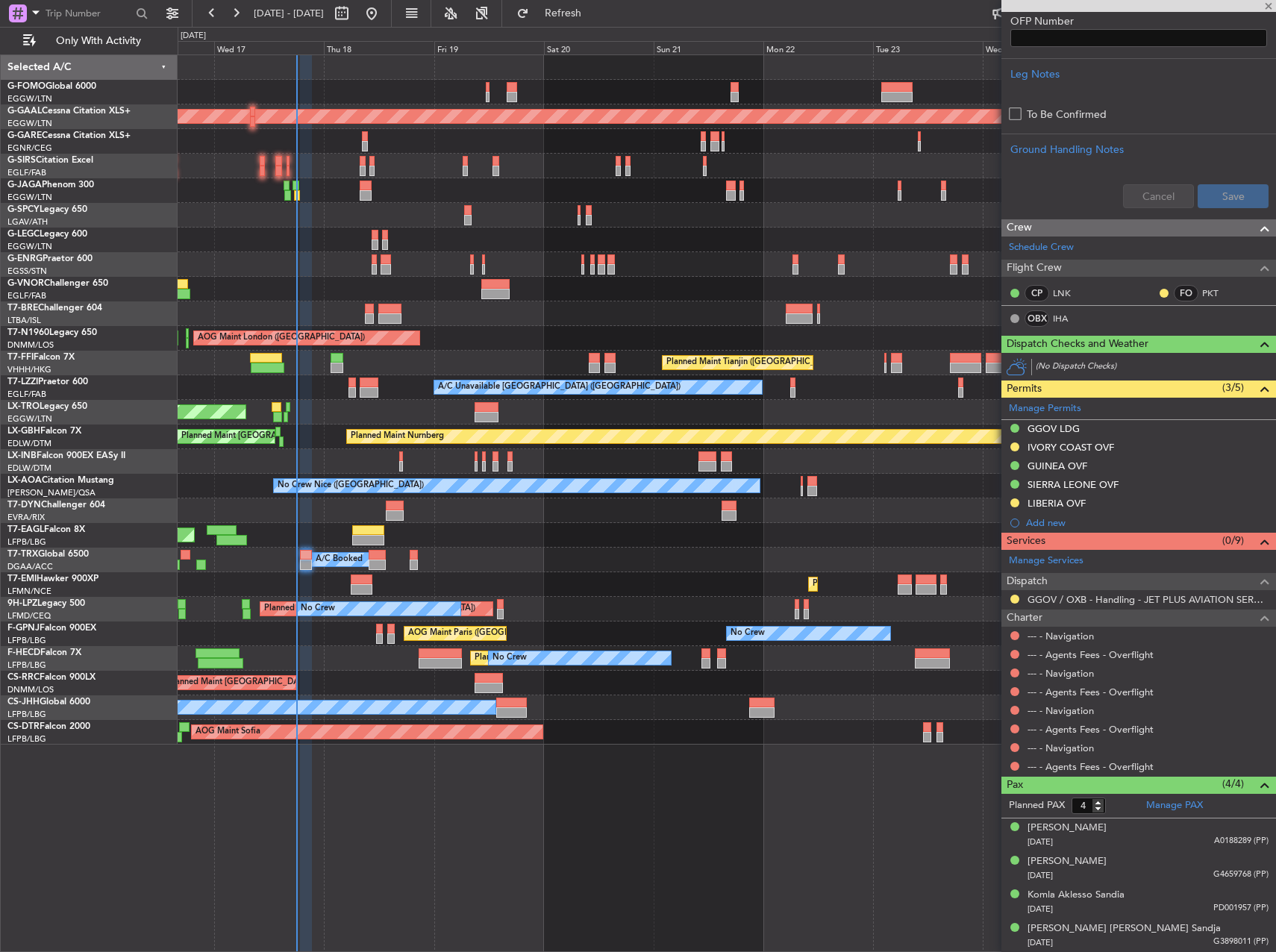
type input "-00:10"
type input "0"
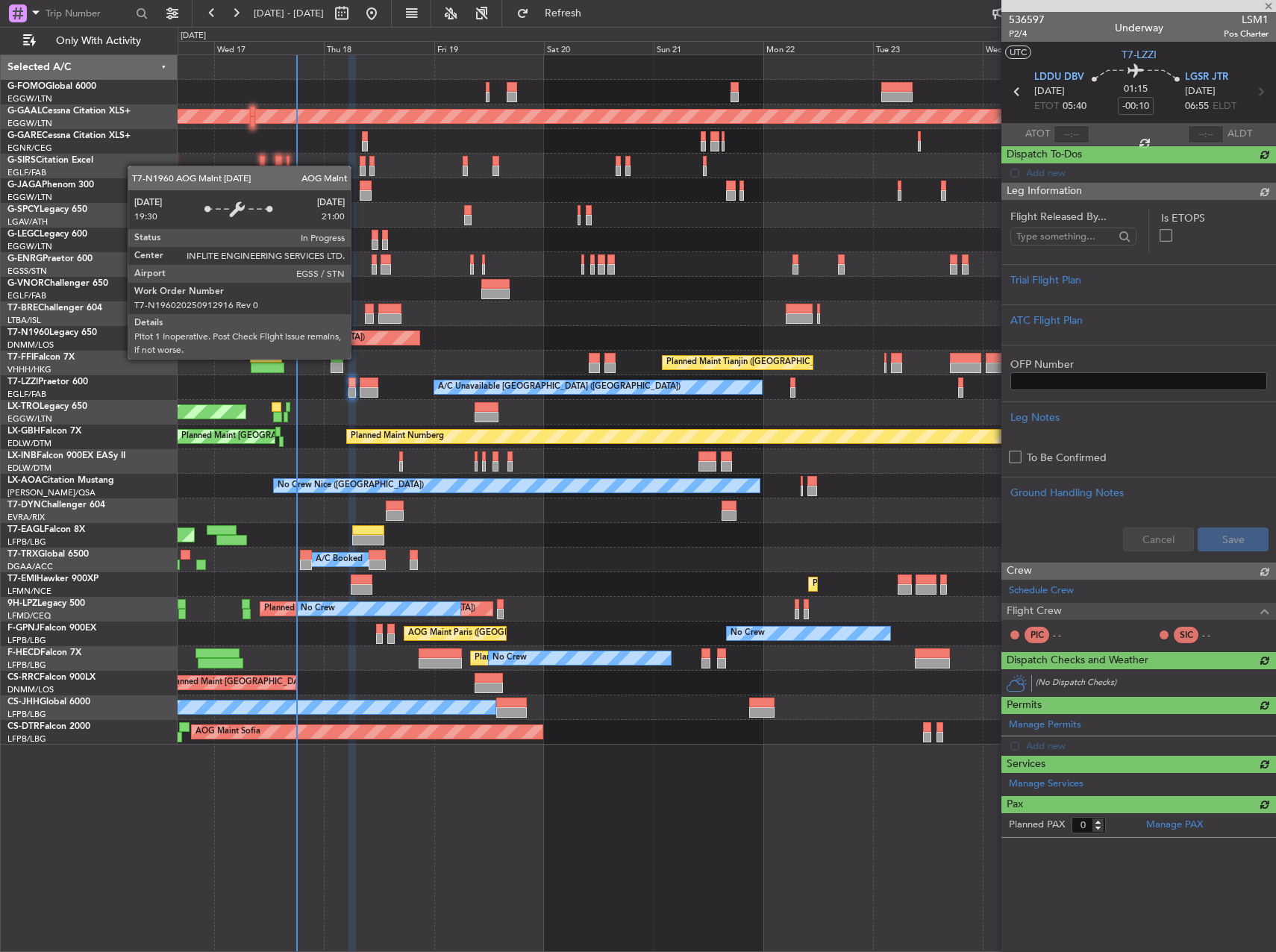
scroll to position [0, 0]
